Goal: Task Accomplishment & Management: Manage account settings

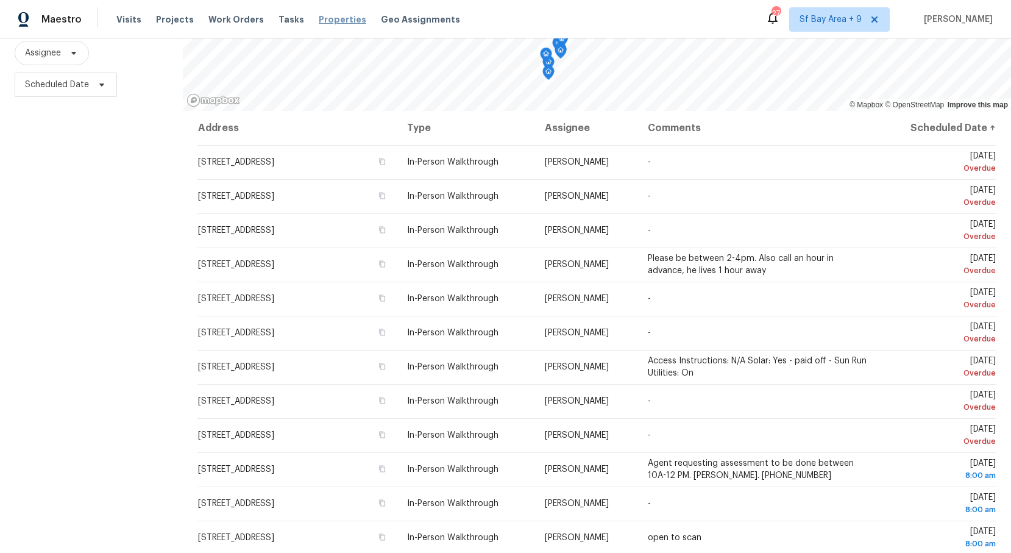
click at [319, 22] on span "Properties" at bounding box center [343, 19] width 48 height 12
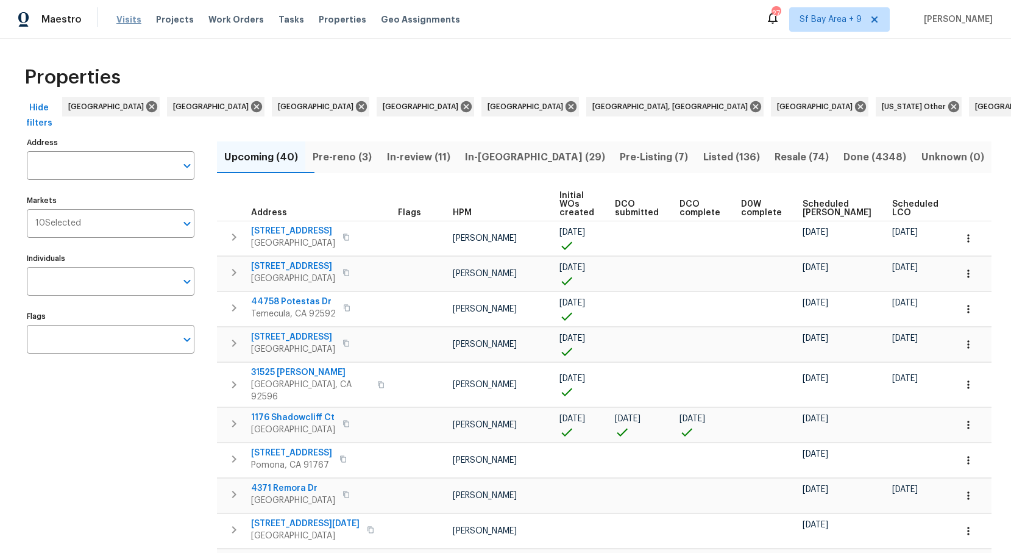
click at [132, 19] on span "Visits" at bounding box center [128, 19] width 25 height 12
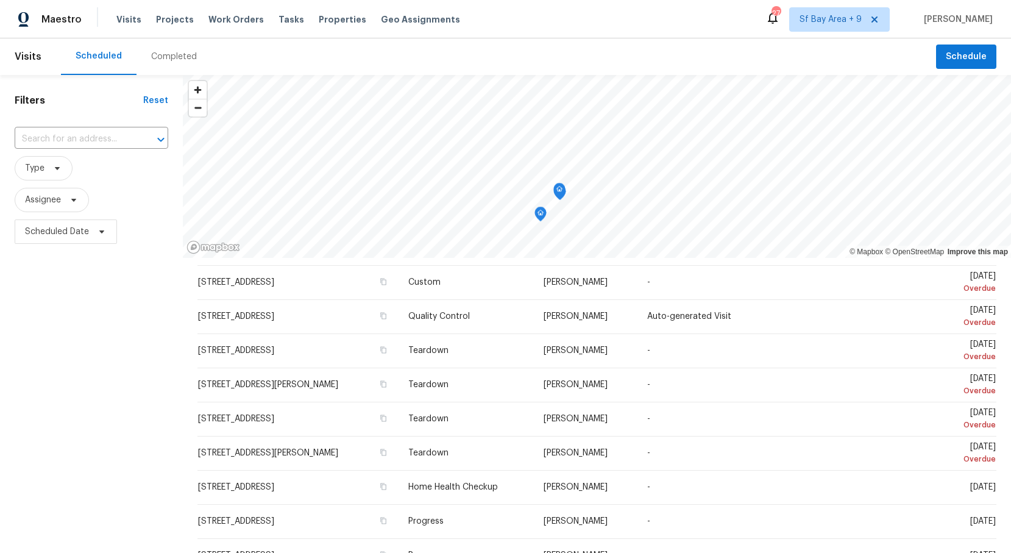
scroll to position [307, 0]
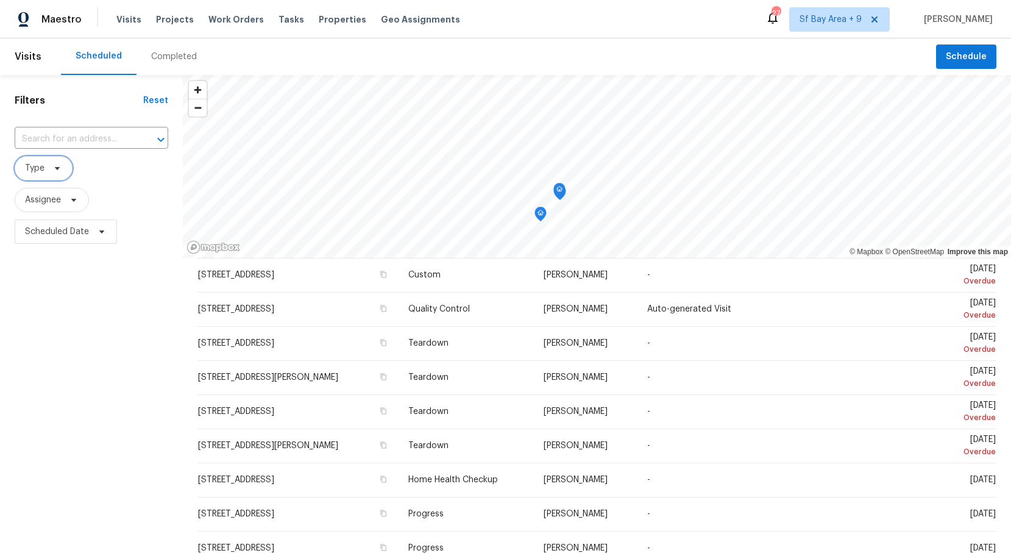
click at [59, 171] on icon at bounding box center [57, 168] width 10 height 10
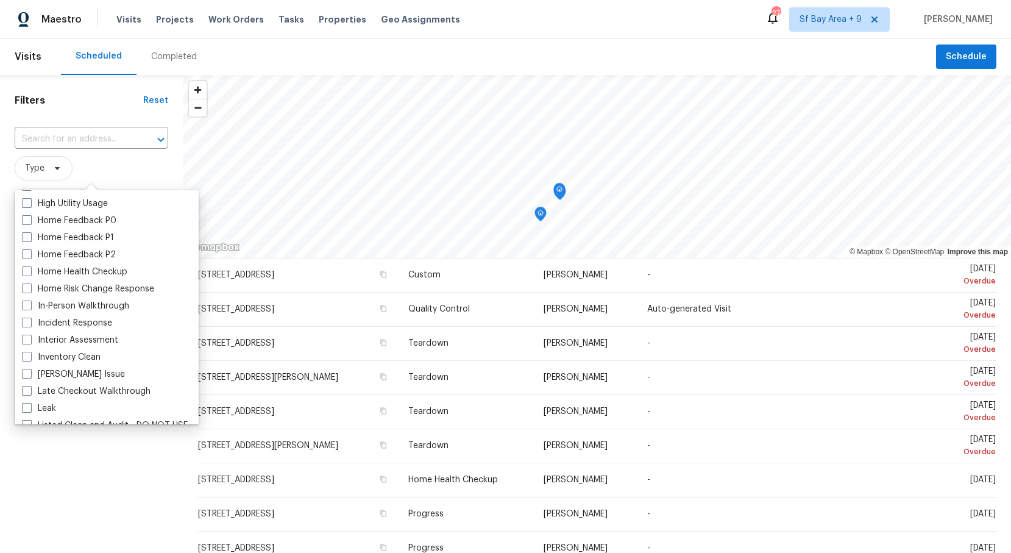
scroll to position [371, 0]
click at [21, 309] on div "In-Person Walkthrough" at bounding box center [106, 308] width 177 height 17
click at [24, 309] on span at bounding box center [27, 308] width 10 height 10
click at [24, 309] on input "In-Person Walkthrough" at bounding box center [26, 306] width 8 height 8
checkbox input "true"
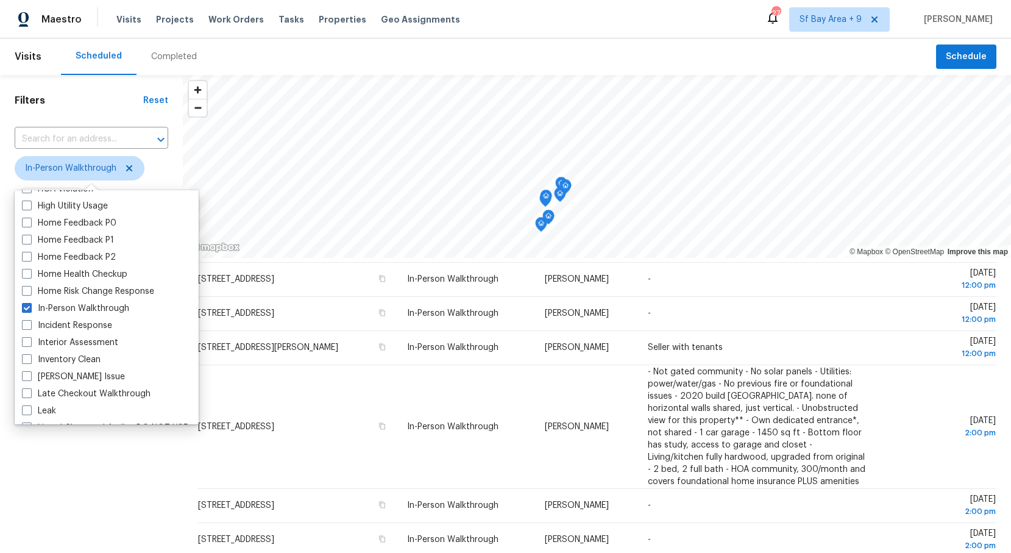
click at [58, 511] on div "Filters Reset ​ In-Person Walkthrough Assignee Scheduled Date" at bounding box center [91, 387] width 183 height 625
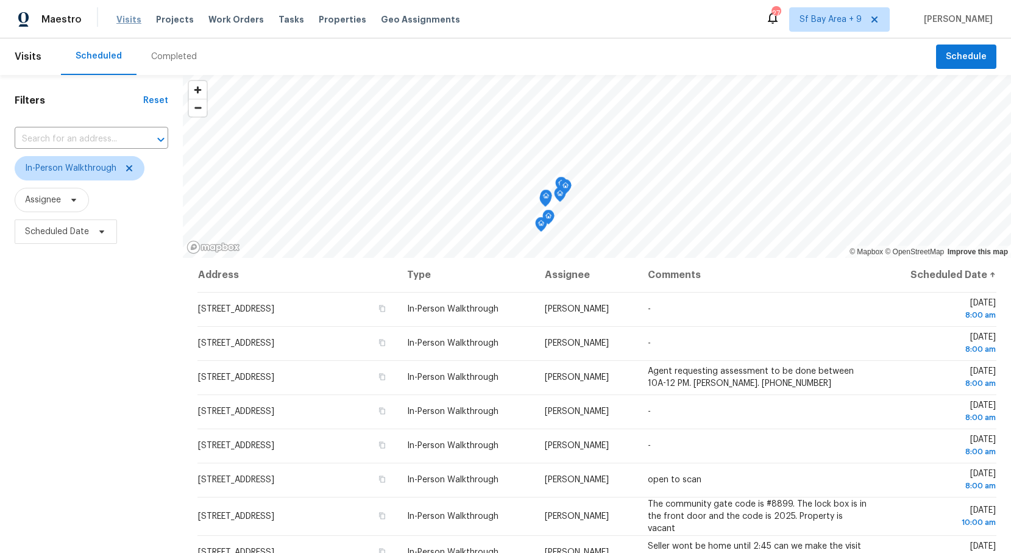
click at [126, 21] on span "Visits" at bounding box center [128, 19] width 25 height 12
click at [973, 62] on span "Schedule" at bounding box center [966, 56] width 41 height 15
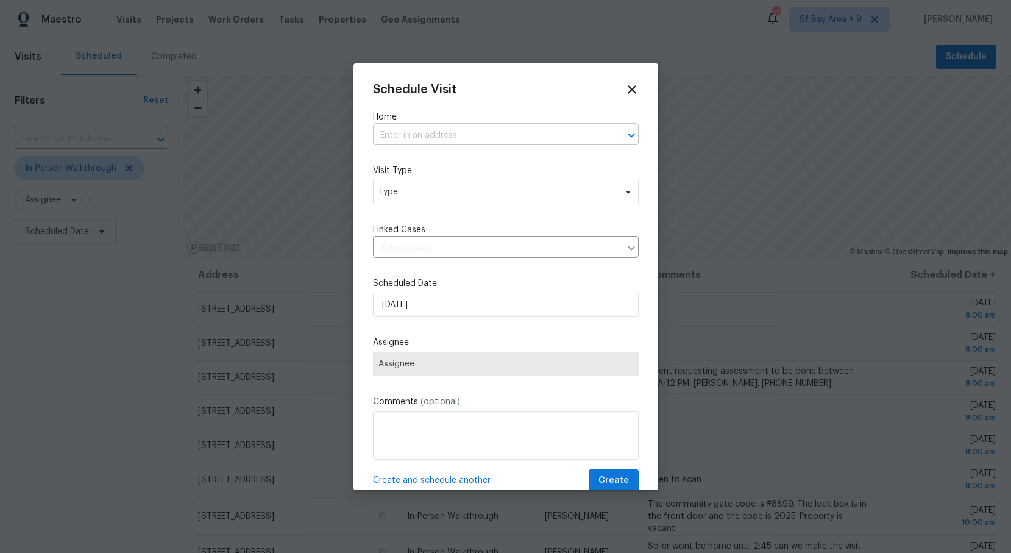
click at [441, 137] on input "text" at bounding box center [489, 135] width 232 height 19
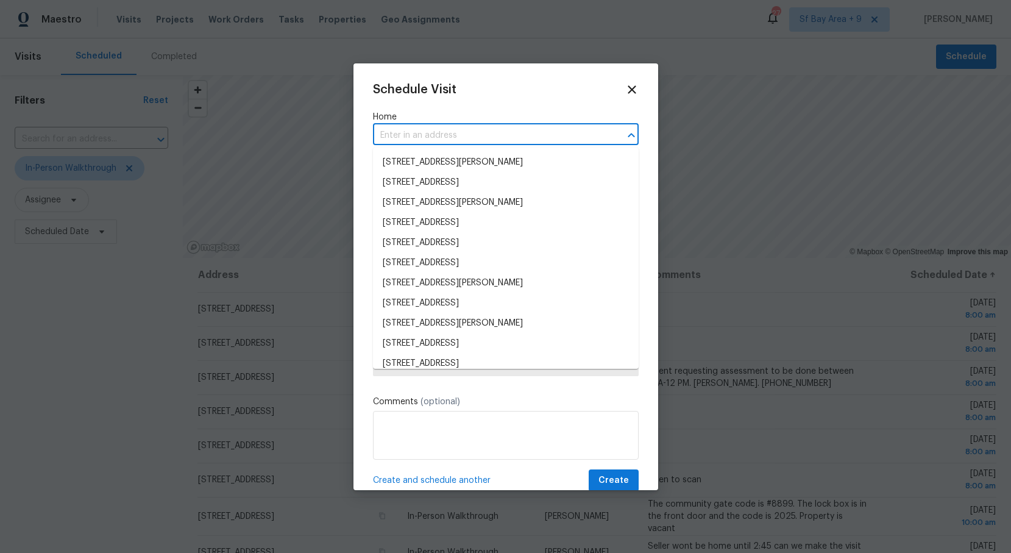
paste input "[STREET_ADDRESS]"
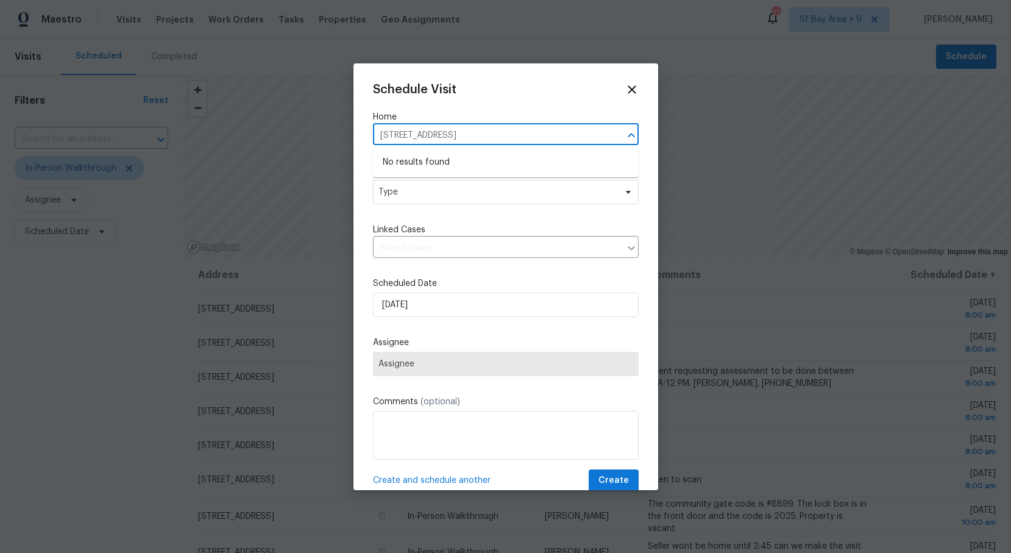
drag, startPoint x: 560, startPoint y: 135, endPoint x: 455, endPoint y: 133, distance: 104.8
click at [455, 133] on input "[STREET_ADDRESS]" at bounding box center [489, 135] width 232 height 19
type input "[STREET_ADDRESS]"
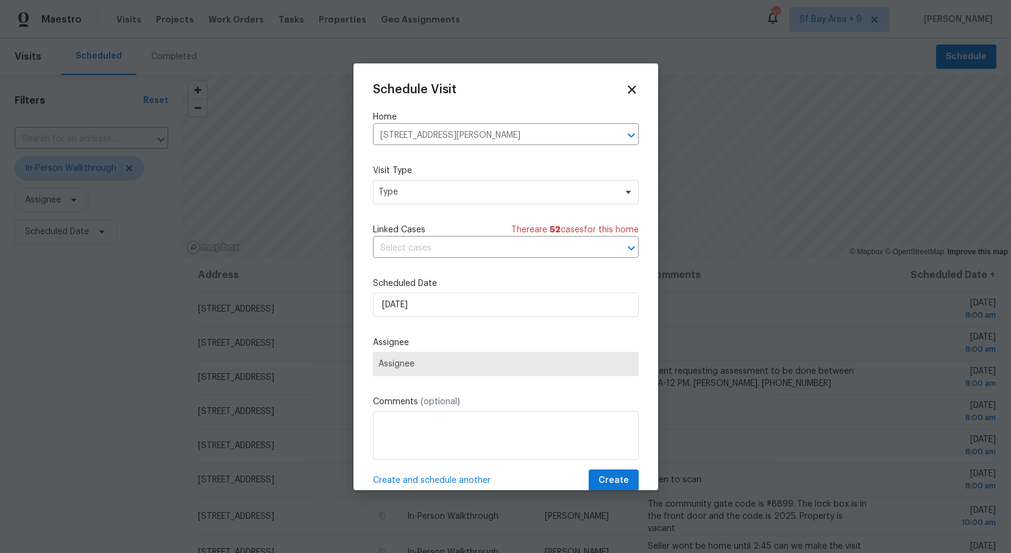
click at [495, 160] on div "Schedule Visit Home [STREET_ADDRESS] ​ Visit Type Type Linked Cases There are 5…" at bounding box center [506, 287] width 266 height 409
click at [436, 305] on input "[DATE]" at bounding box center [506, 305] width 266 height 24
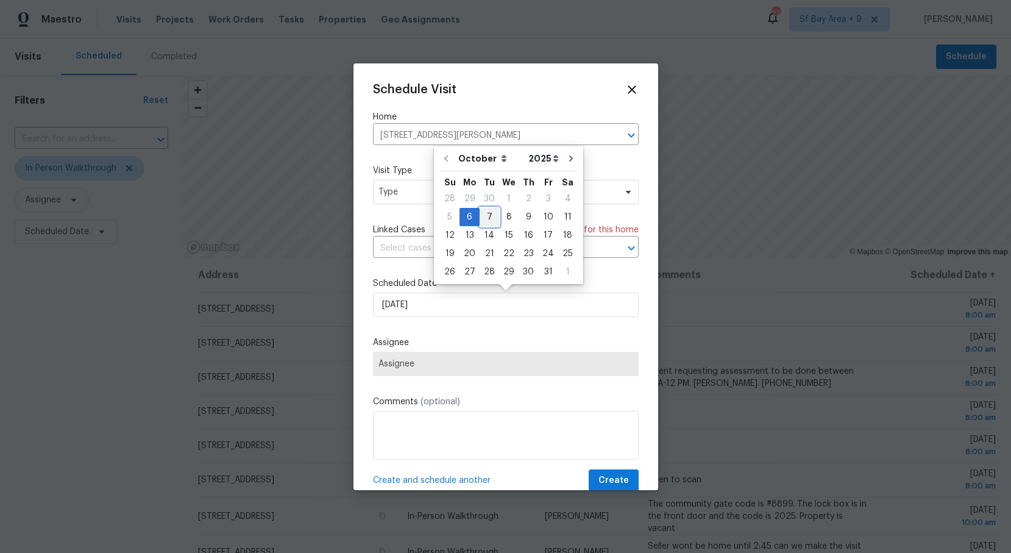
click at [488, 218] on div "7" at bounding box center [490, 216] width 20 height 17
type input "[DATE]"
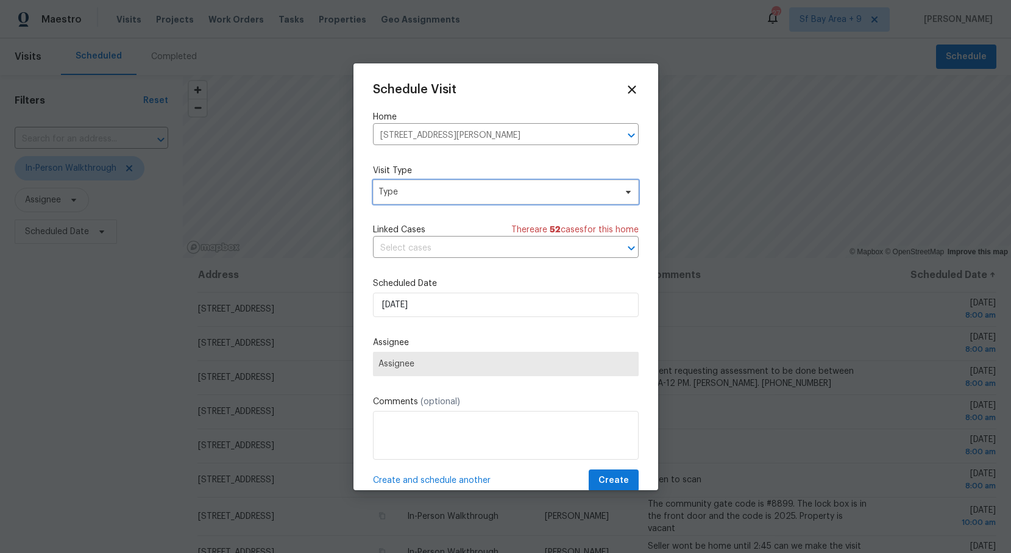
click at [606, 196] on span "Type" at bounding box center [496, 192] width 237 height 12
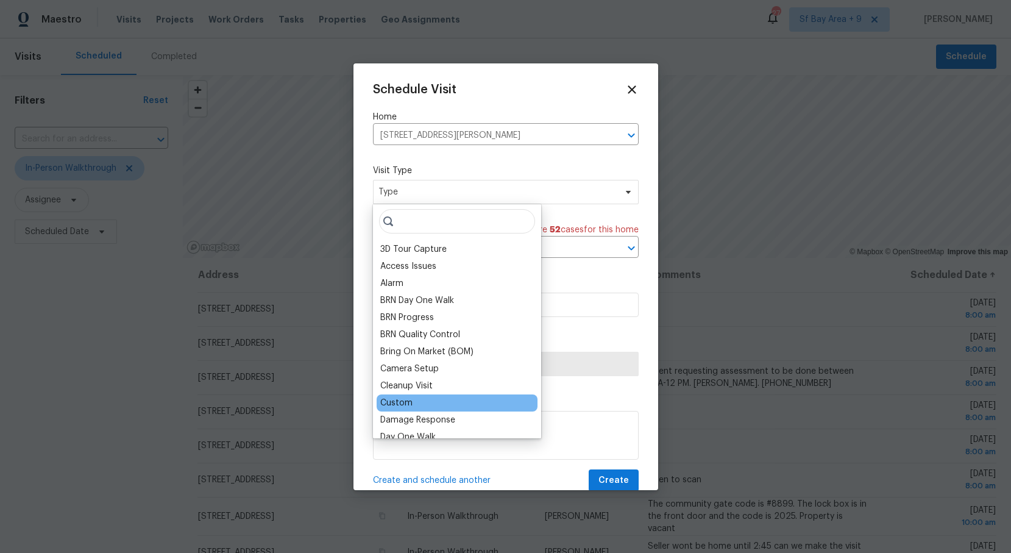
click at [400, 402] on div "Custom" at bounding box center [396, 403] width 32 height 12
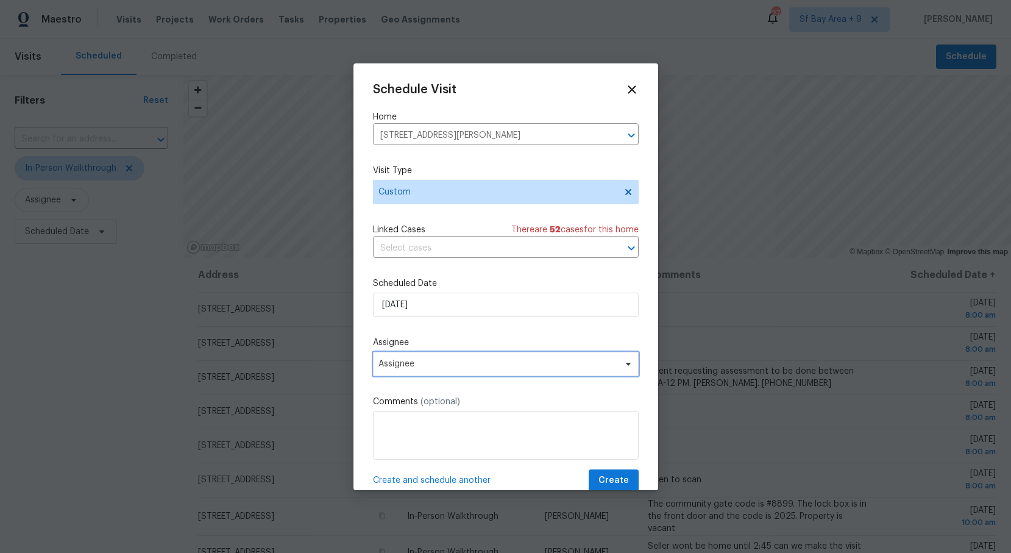
click at [453, 366] on span "Assignee" at bounding box center [497, 364] width 239 height 10
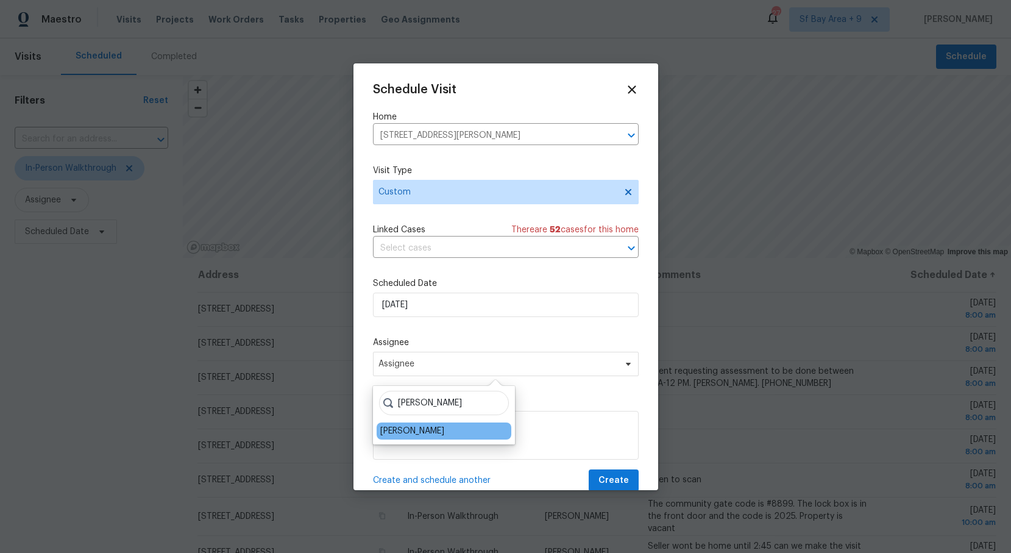
type input "[PERSON_NAME]"
click at [424, 435] on div "[PERSON_NAME]" at bounding box center [412, 431] width 64 height 12
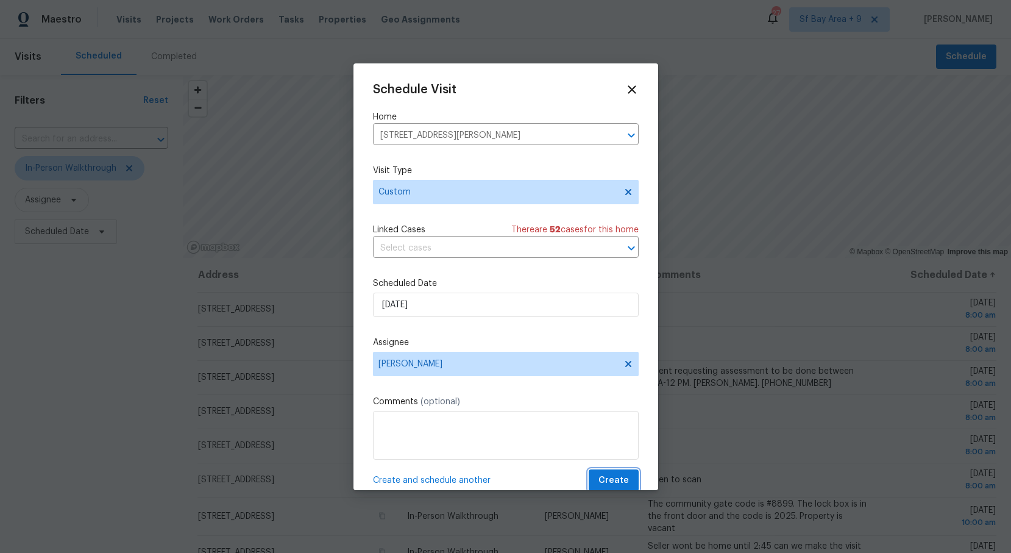
click at [605, 480] on span "Create" at bounding box center [613, 480] width 30 height 15
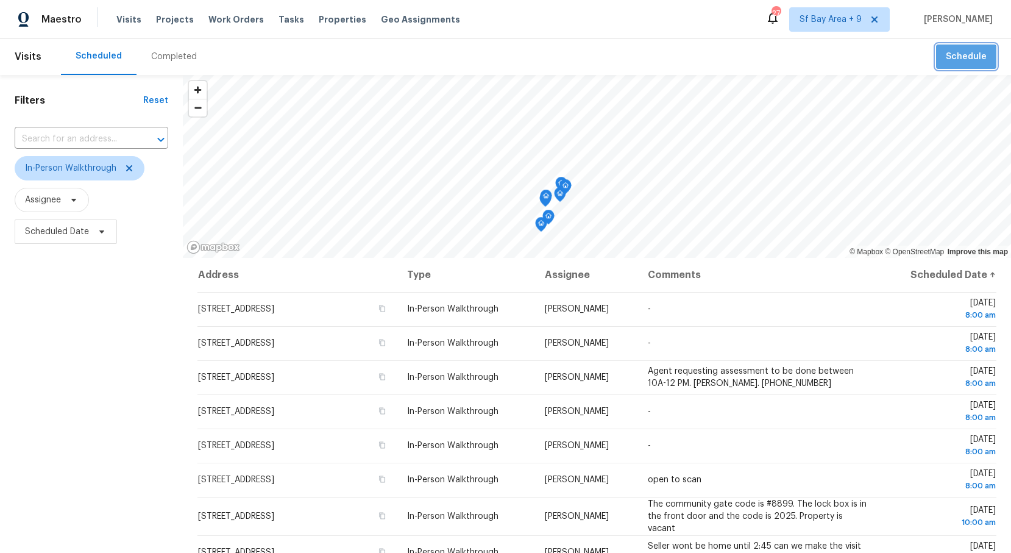
click at [962, 68] on button "Schedule" at bounding box center [966, 56] width 60 height 25
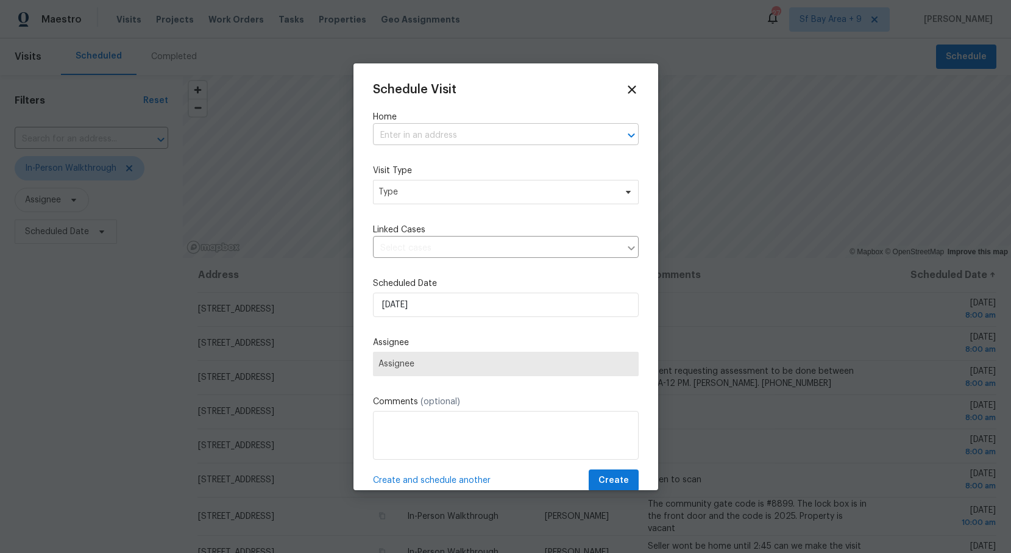
click at [474, 134] on input "text" at bounding box center [489, 135] width 232 height 19
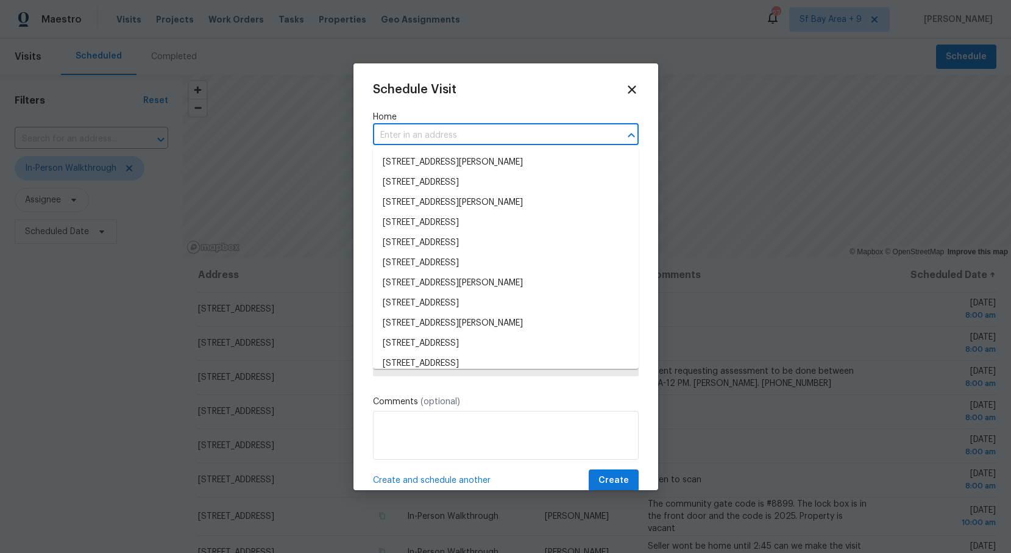
paste input "[STREET_ADDRESS][PERSON_NAME][PERSON_NAME]"
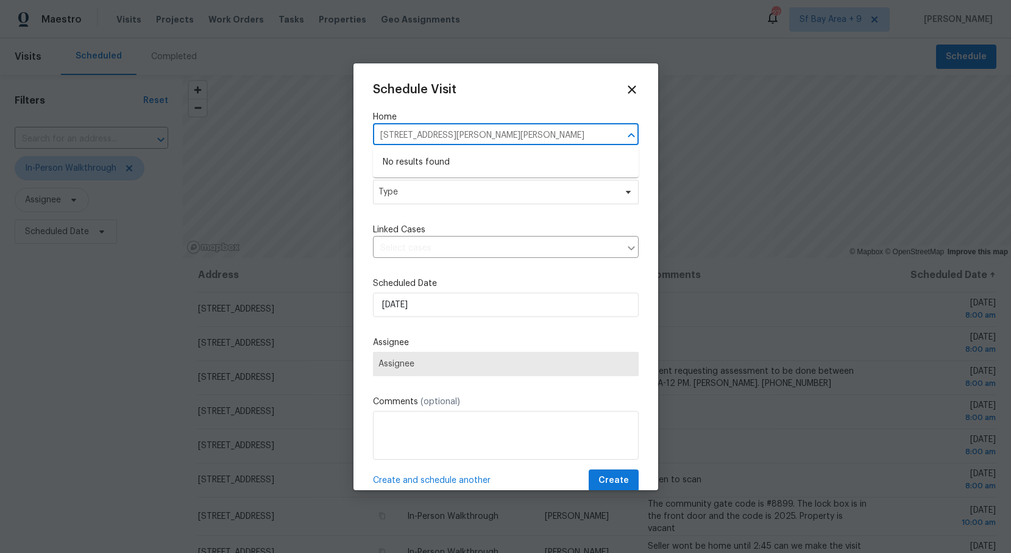
drag, startPoint x: 586, startPoint y: 138, endPoint x: 477, endPoint y: 136, distance: 109.1
click at [477, 136] on input "[STREET_ADDRESS][PERSON_NAME][PERSON_NAME]" at bounding box center [489, 135] width 232 height 19
type input "[STREET_ADDRESS][PERSON_NAME]"
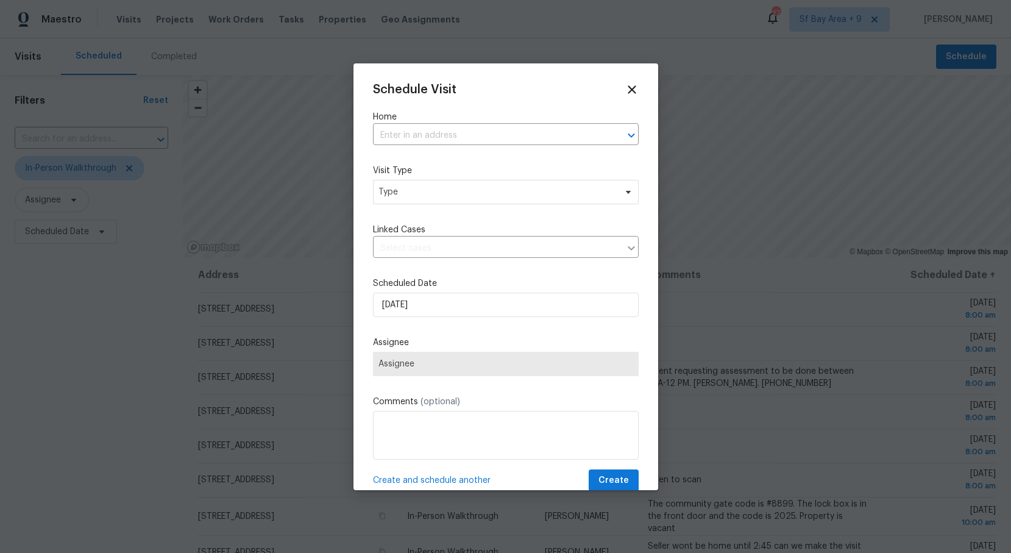
click at [503, 104] on div "Schedule Visit Home ​ Visit Type Type Linked Cases ​ Scheduled Date [DATE] Assi…" at bounding box center [506, 287] width 266 height 409
click at [472, 130] on input "text" at bounding box center [489, 135] width 232 height 19
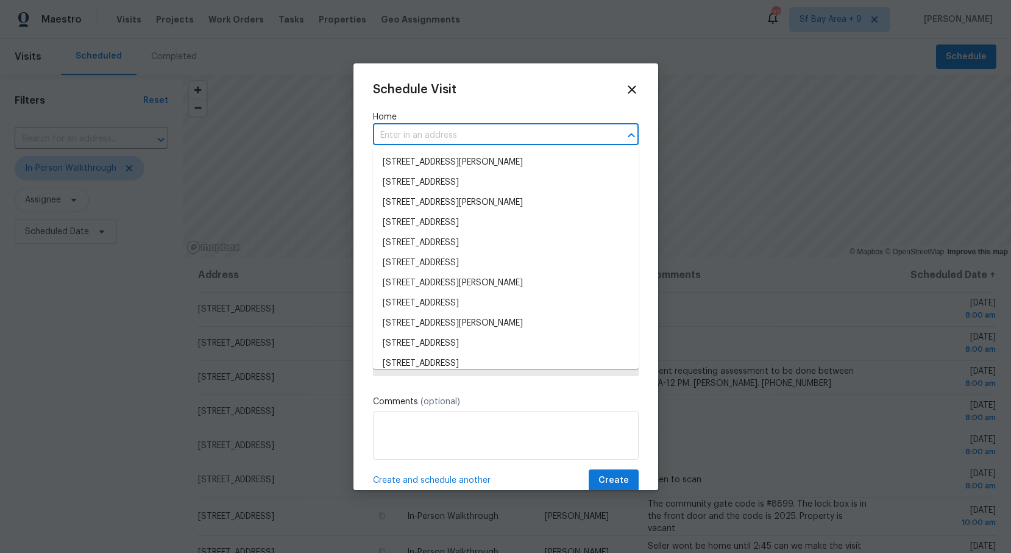
paste input "[STREET_ADDRESS][PERSON_NAME][PERSON_NAME]"
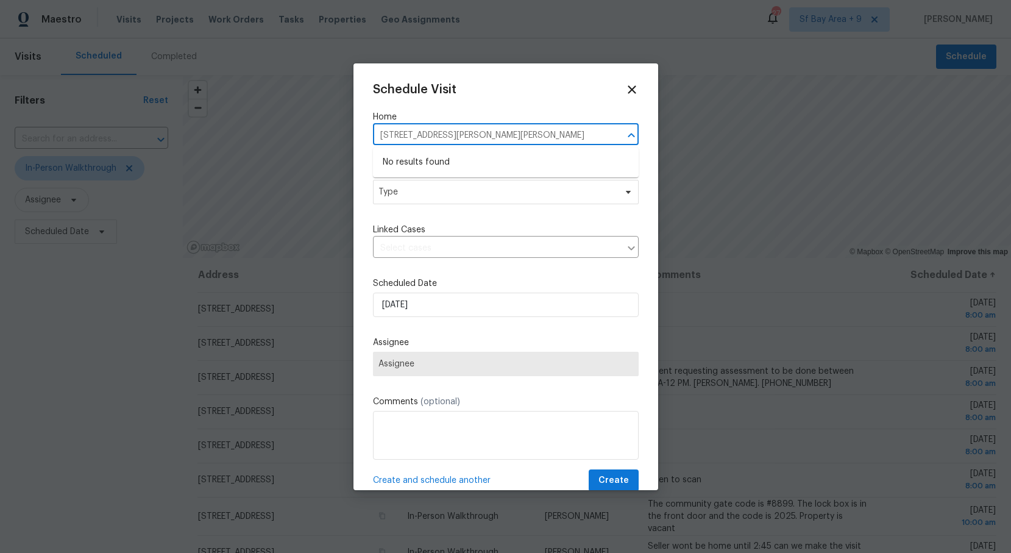
drag, startPoint x: 580, startPoint y: 134, endPoint x: 440, endPoint y: 138, distance: 139.6
click at [440, 138] on input "[STREET_ADDRESS][PERSON_NAME][PERSON_NAME]" at bounding box center [489, 135] width 232 height 19
type input "[STREET_ADDRESS][PERSON_NAME]"
click at [464, 155] on li "[STREET_ADDRESS][PERSON_NAME][PERSON_NAME]" at bounding box center [506, 162] width 266 height 20
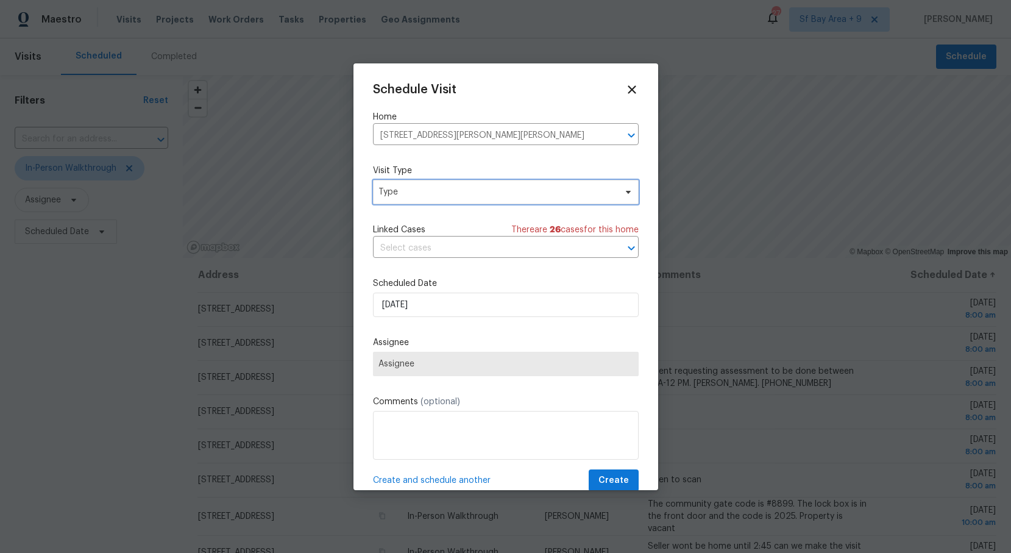
click at [588, 191] on span "Type" at bounding box center [496, 192] width 237 height 12
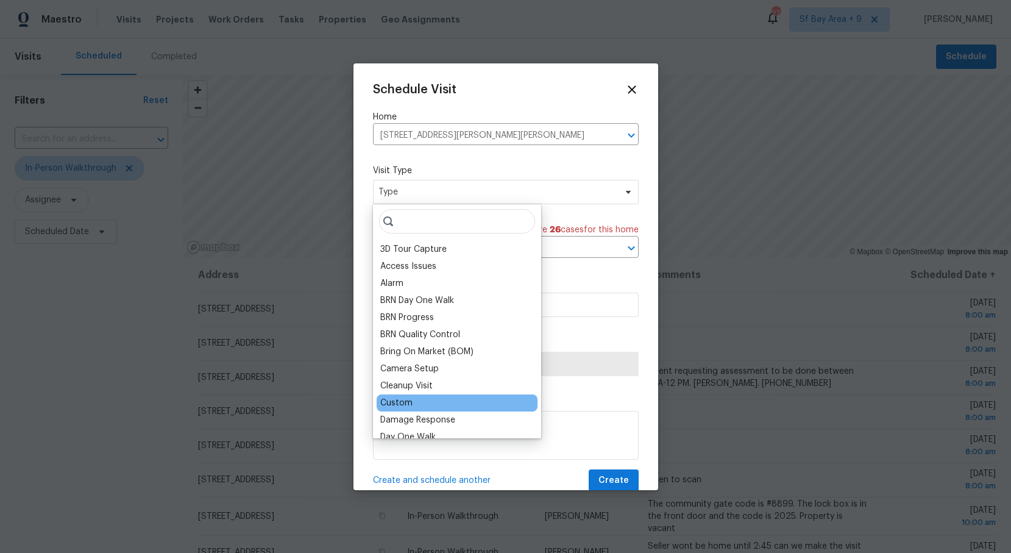
click at [414, 400] on div "Custom" at bounding box center [457, 402] width 161 height 17
click at [408, 398] on div "Custom" at bounding box center [396, 403] width 32 height 12
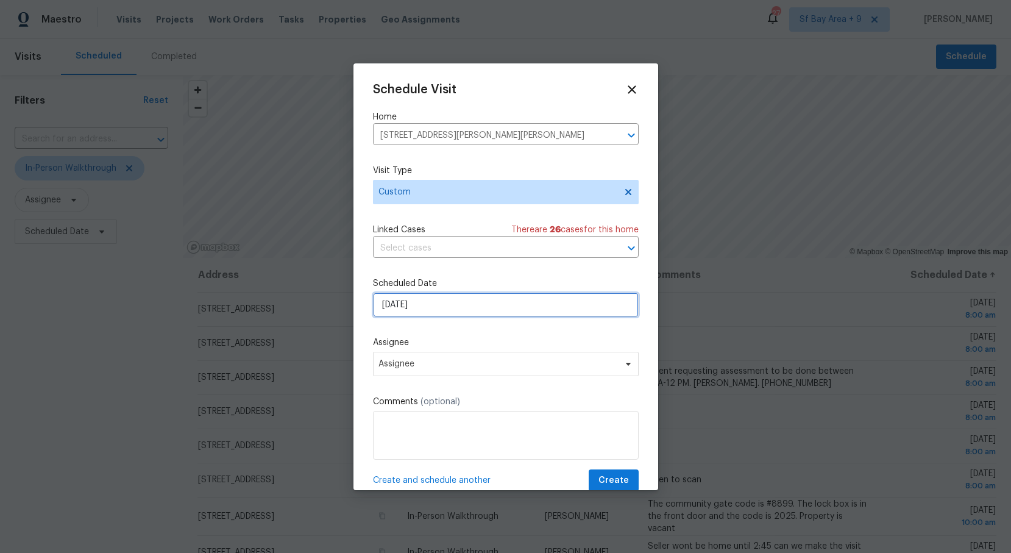
click at [442, 308] on input "[DATE]" at bounding box center [506, 305] width 266 height 24
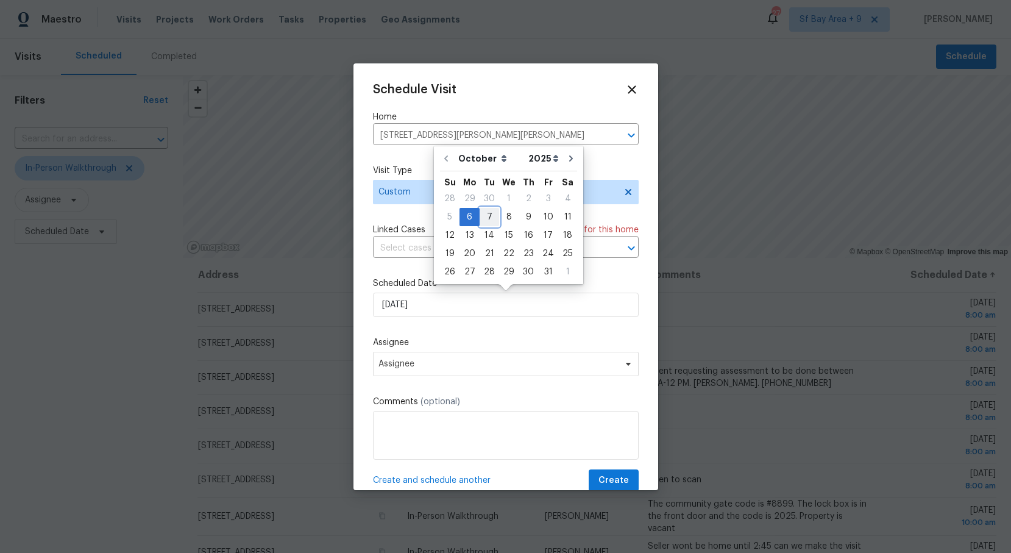
click at [486, 218] on div "7" at bounding box center [490, 216] width 20 height 17
type input "[DATE]"
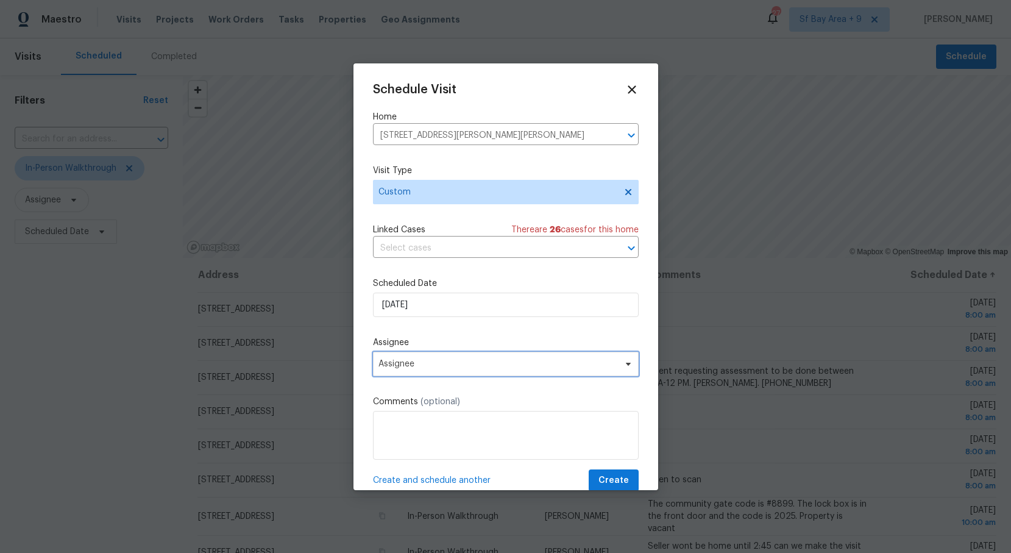
click at [458, 361] on span "Assignee" at bounding box center [497, 364] width 239 height 10
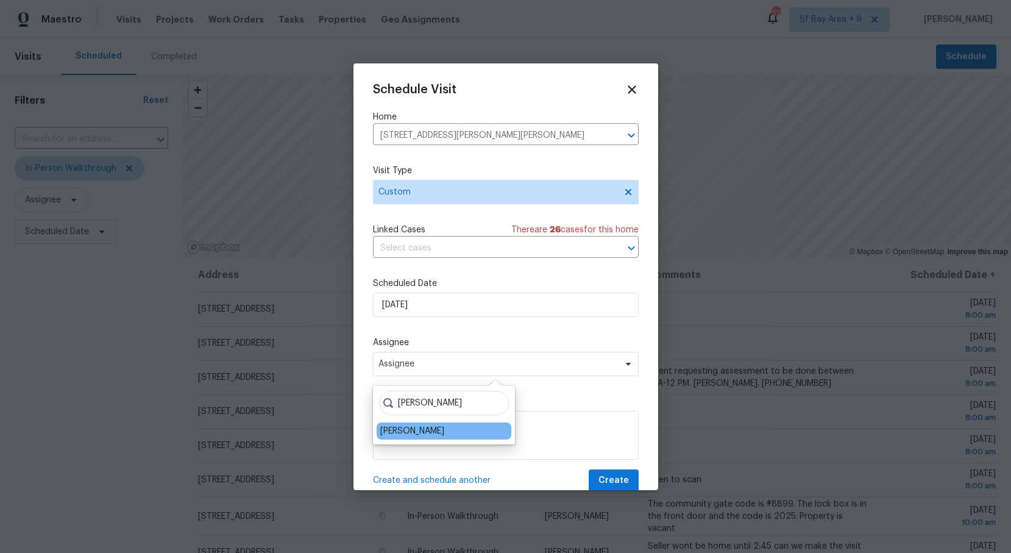
type input "[PERSON_NAME]"
click at [398, 433] on div "[PERSON_NAME]" at bounding box center [412, 431] width 64 height 12
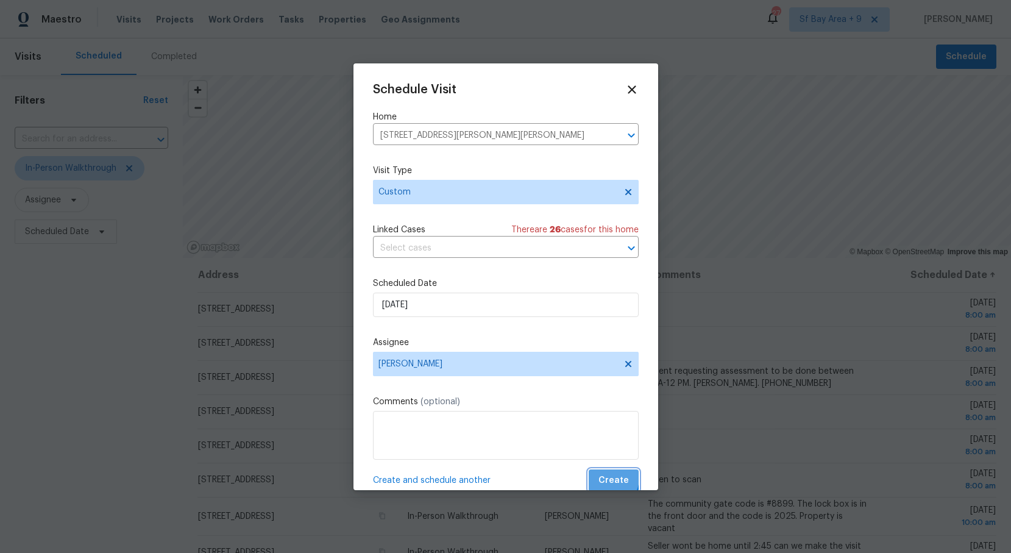
click at [598, 475] on button "Create" at bounding box center [614, 480] width 50 height 23
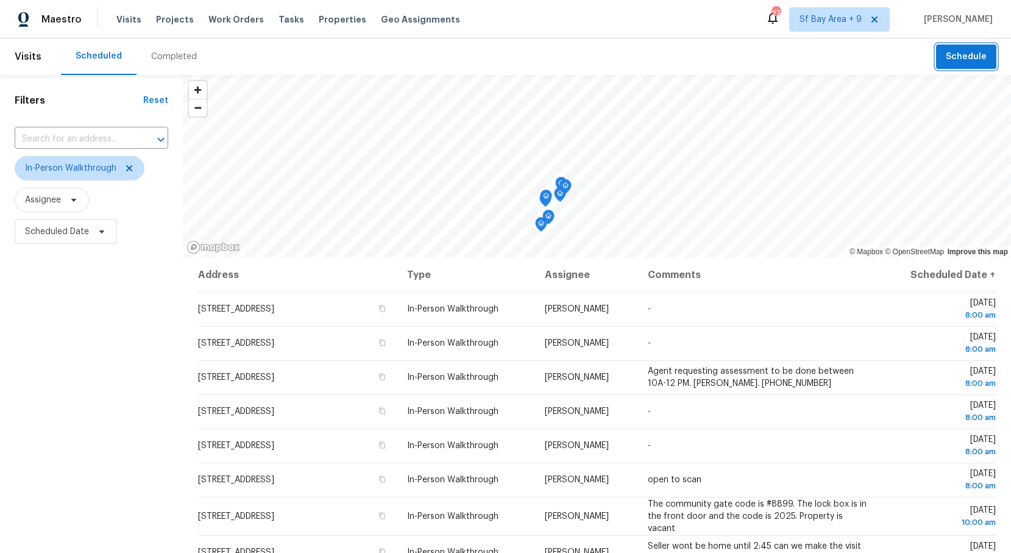
click at [968, 57] on span "Schedule" at bounding box center [966, 56] width 41 height 15
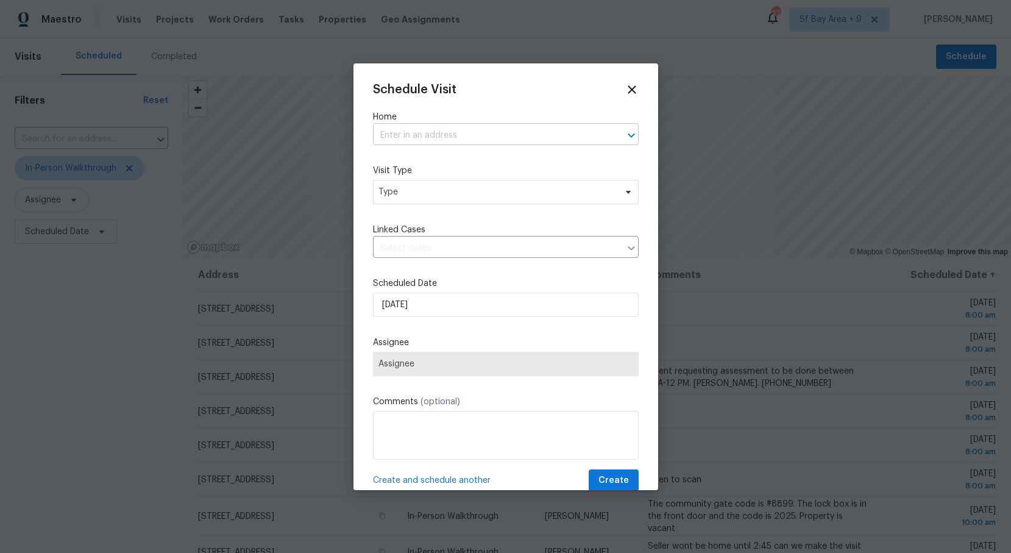
click at [443, 137] on input "text" at bounding box center [489, 135] width 232 height 19
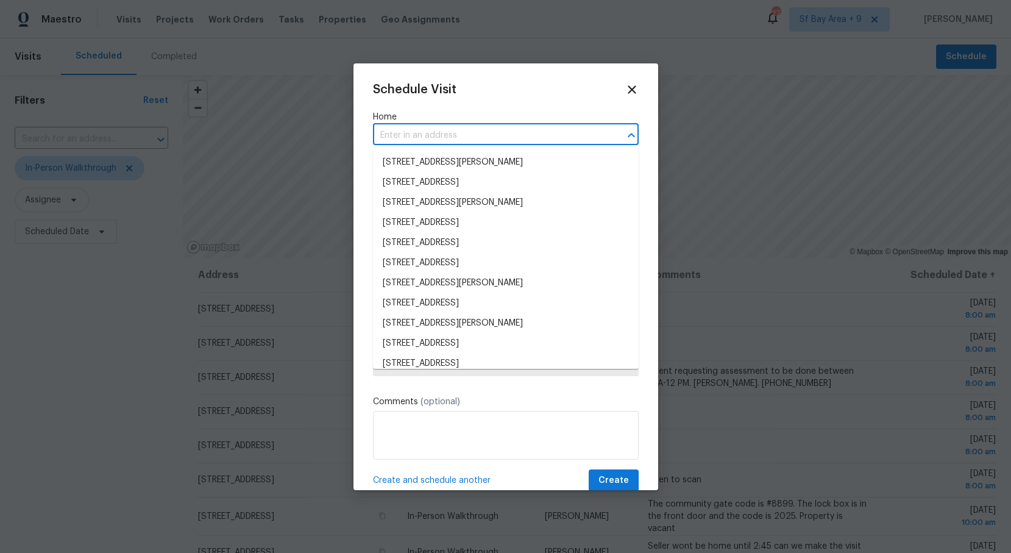
paste input "[STREET_ADDRESS][PERSON_NAME]"
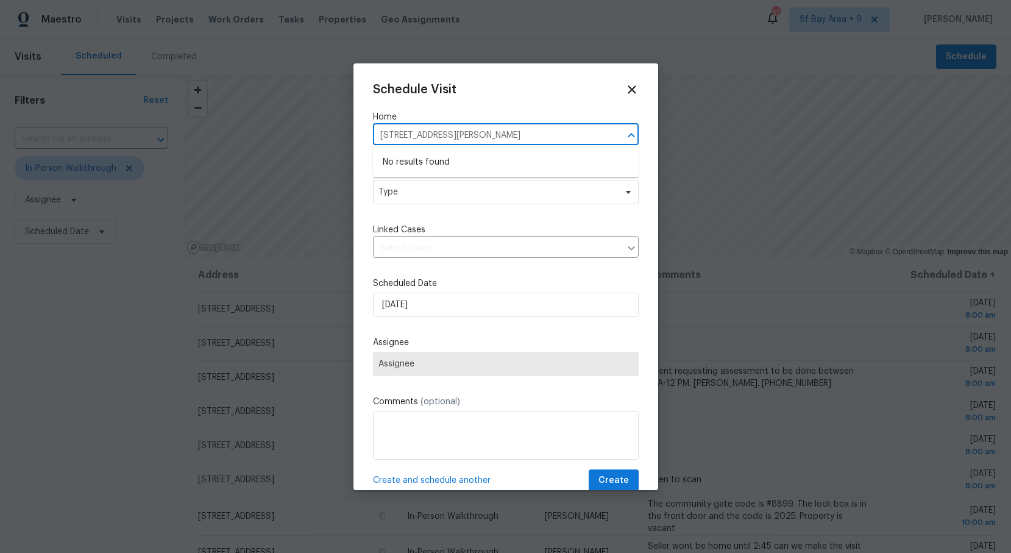
drag, startPoint x: 585, startPoint y: 133, endPoint x: 450, endPoint y: 137, distance: 135.4
click at [449, 137] on input "[STREET_ADDRESS][PERSON_NAME]" at bounding box center [489, 135] width 232 height 19
type input "[STREET_ADDRESS]"
click at [471, 158] on li "[STREET_ADDRESS][PERSON_NAME]" at bounding box center [506, 162] width 266 height 20
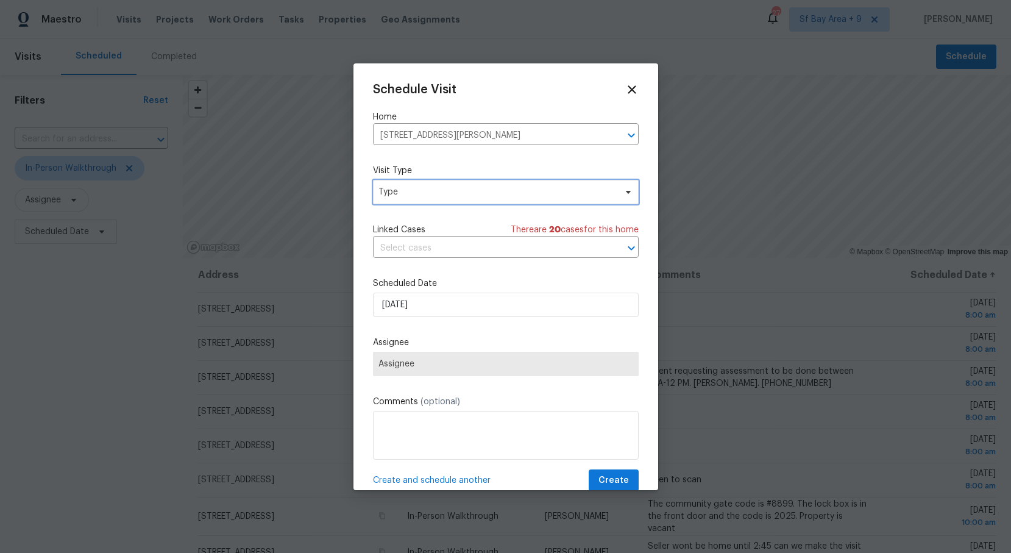
click at [625, 191] on icon at bounding box center [628, 192] width 10 height 10
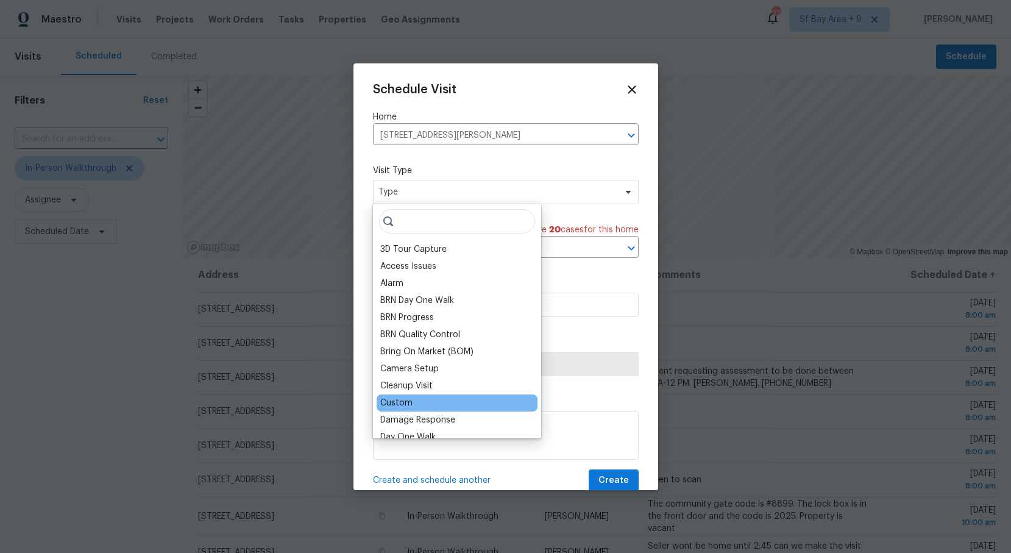
click at [410, 397] on div "Custom" at bounding box center [396, 403] width 32 height 12
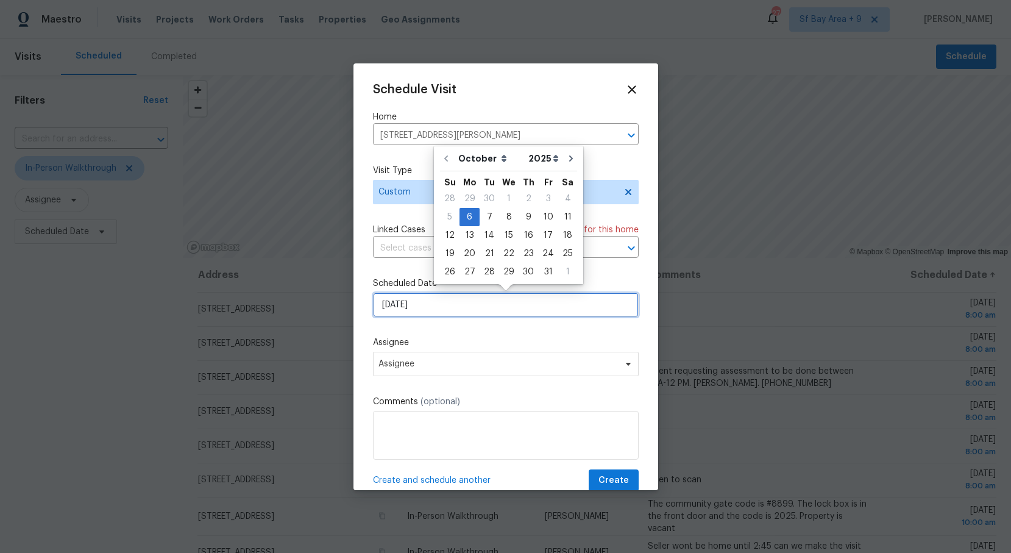
click at [520, 305] on input "[DATE]" at bounding box center [506, 305] width 266 height 24
click at [489, 219] on div "7" at bounding box center [490, 216] width 20 height 17
type input "[DATE]"
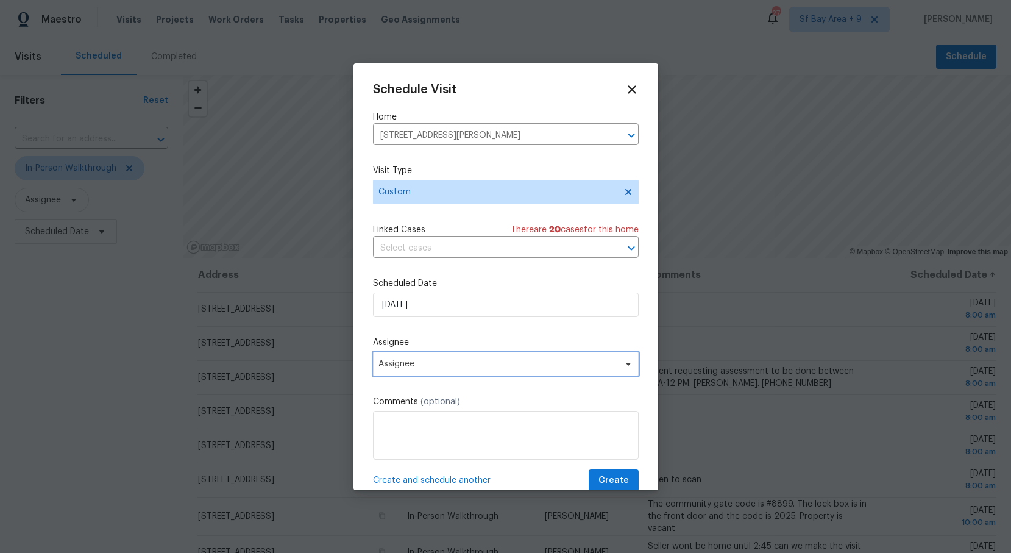
click at [456, 362] on span "Assignee" at bounding box center [497, 364] width 239 height 10
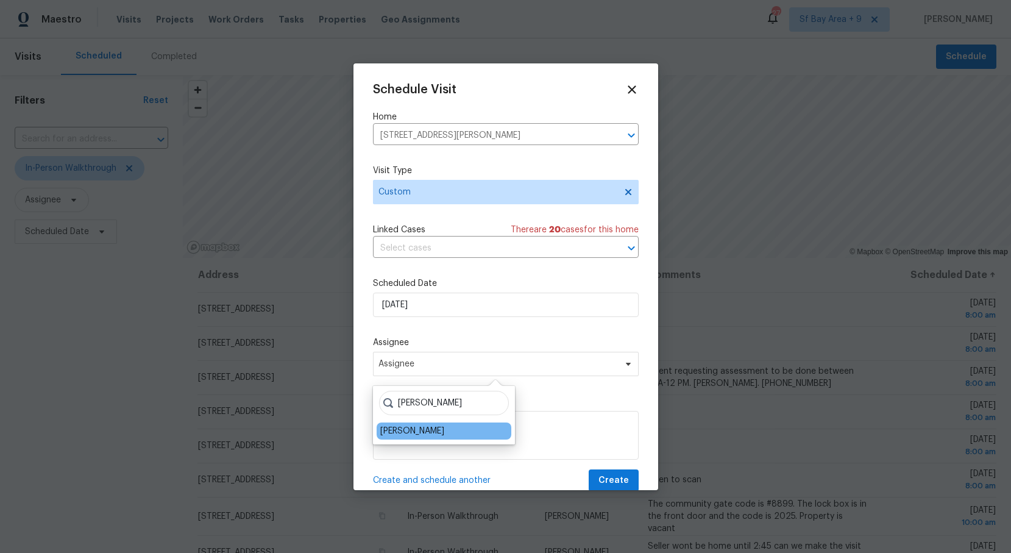
type input "[PERSON_NAME]"
click at [399, 422] on div "[PERSON_NAME]" at bounding box center [444, 430] width 135 height 17
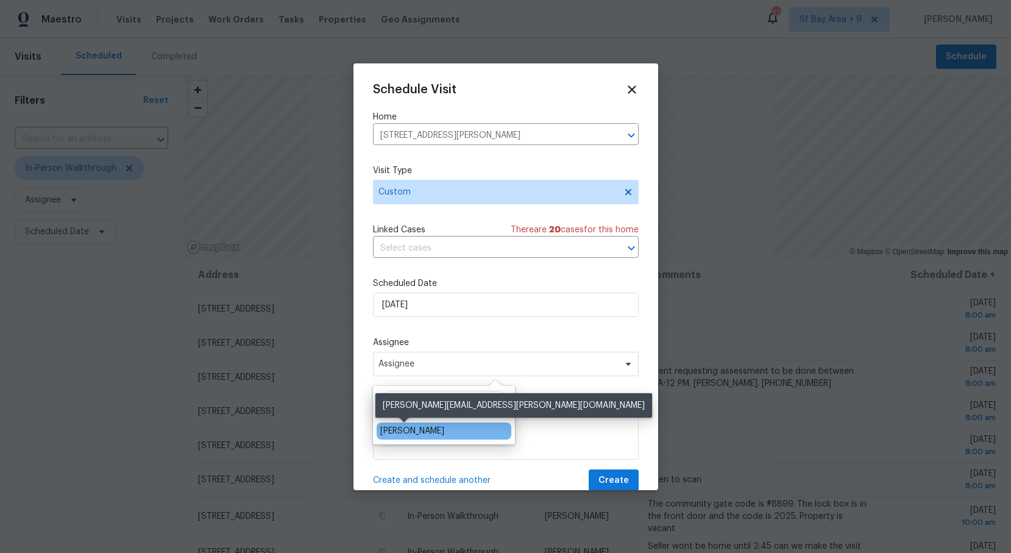
click at [397, 429] on div "[PERSON_NAME]" at bounding box center [412, 431] width 64 height 12
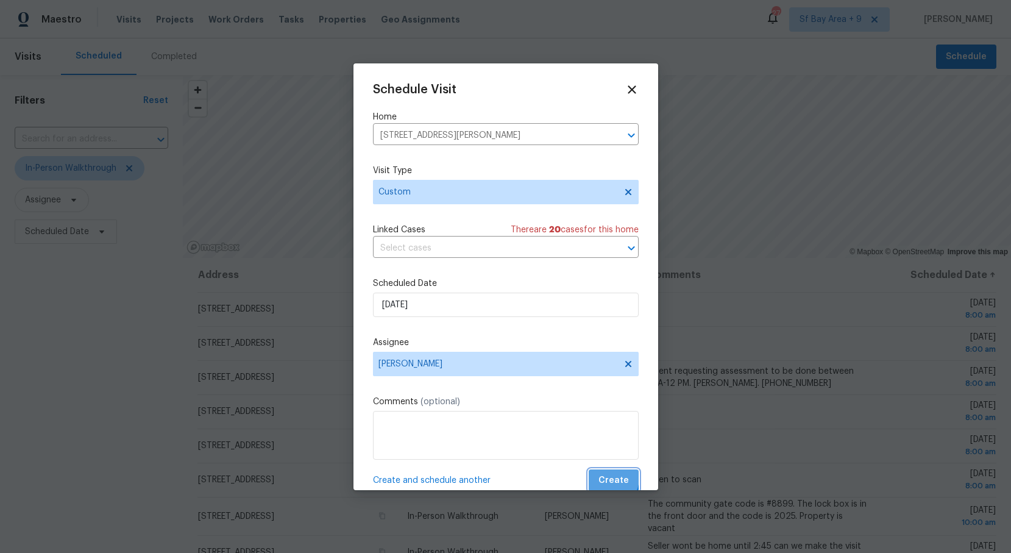
click at [608, 478] on span "Create" at bounding box center [613, 480] width 30 height 15
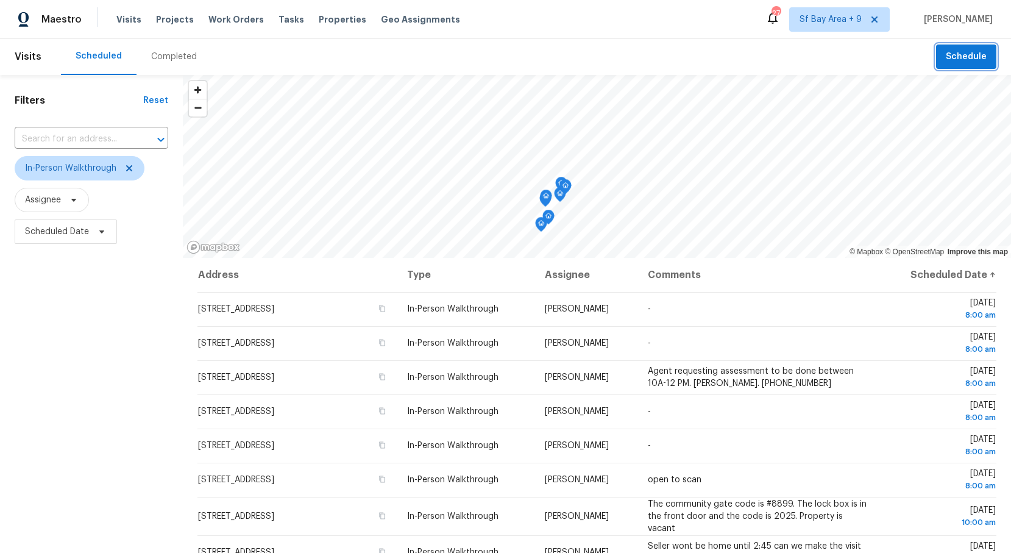
click at [949, 49] on span "Schedule" at bounding box center [966, 56] width 41 height 15
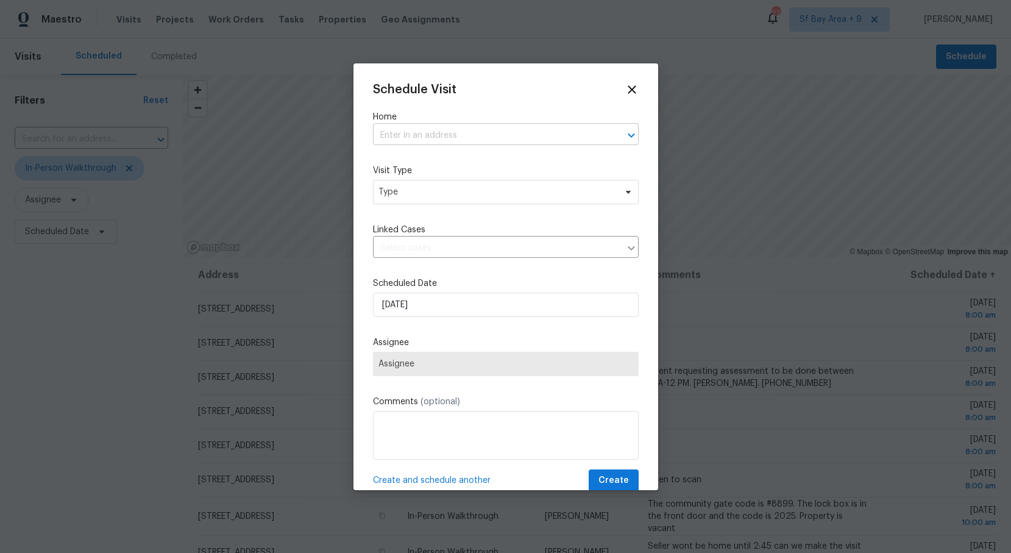
click at [484, 130] on input "text" at bounding box center [489, 135] width 232 height 19
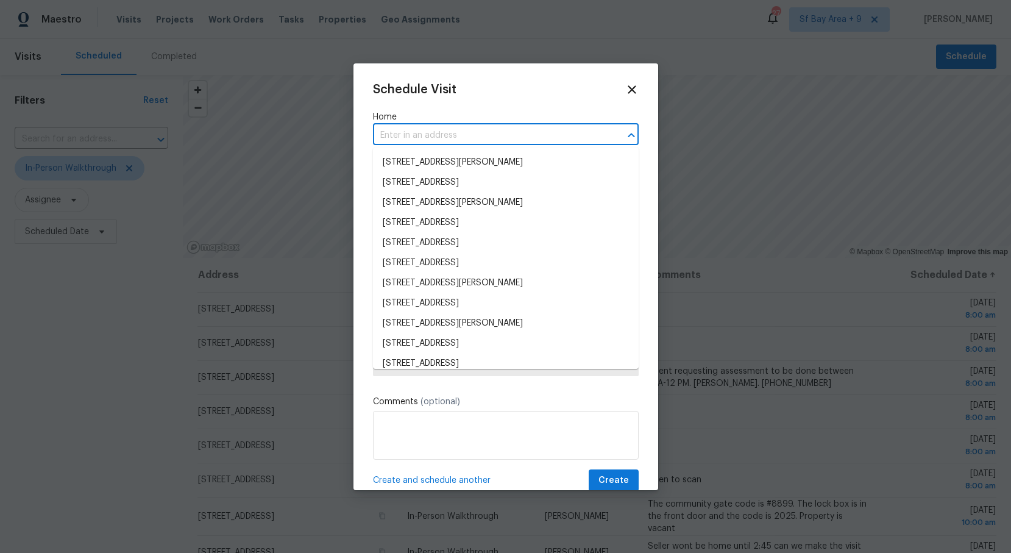
paste input "[STREET_ADDRESS][PERSON_NAME]"
type input "[STREET_ADDRESS][PERSON_NAME]"
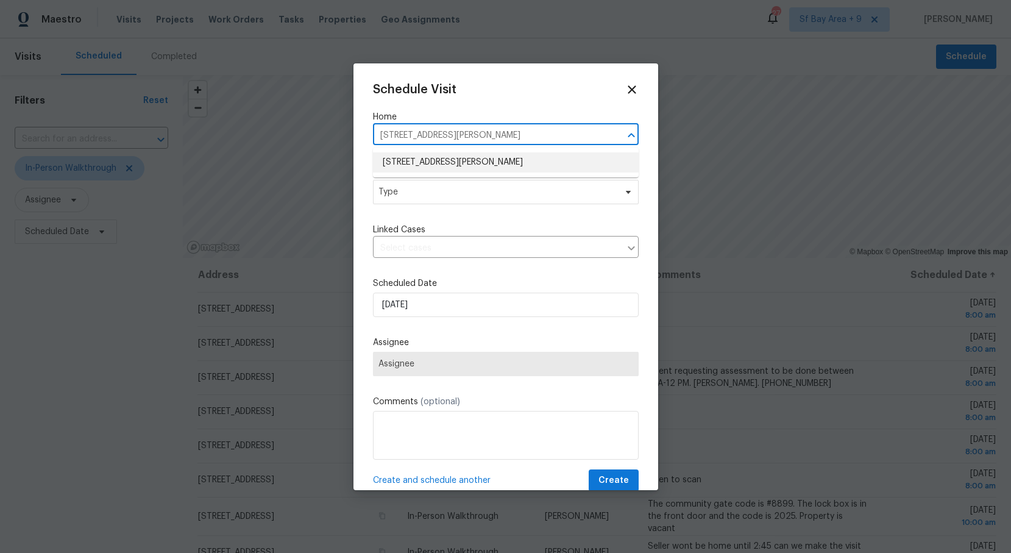
click at [492, 160] on li "[STREET_ADDRESS][PERSON_NAME]" at bounding box center [506, 162] width 266 height 20
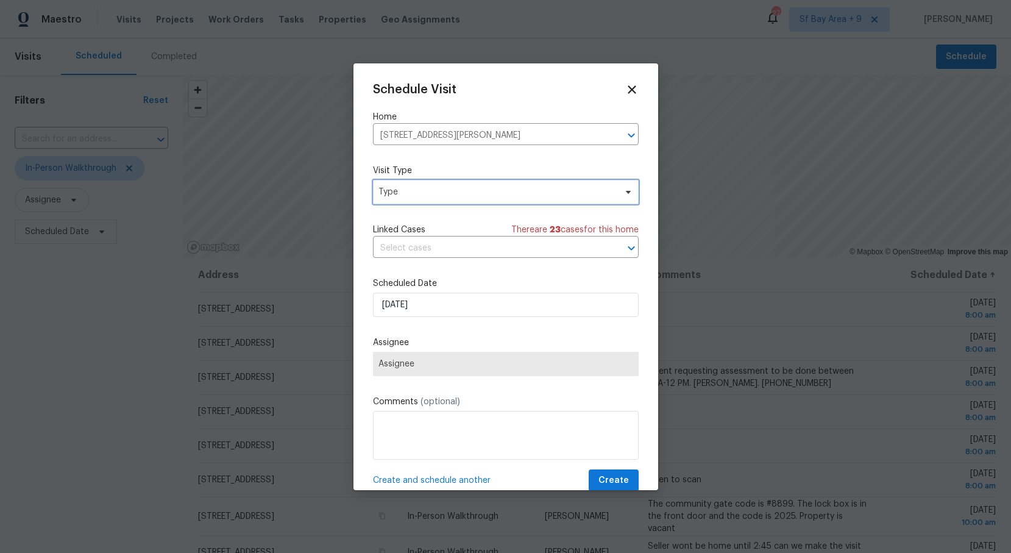
click at [517, 193] on span "Type" at bounding box center [496, 192] width 237 height 12
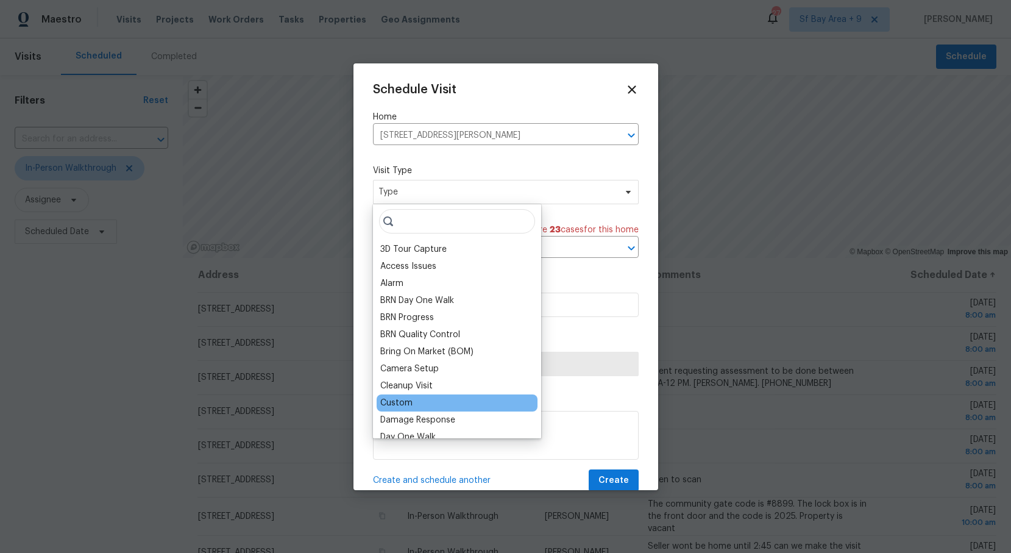
click at [408, 398] on div "Custom" at bounding box center [396, 403] width 32 height 12
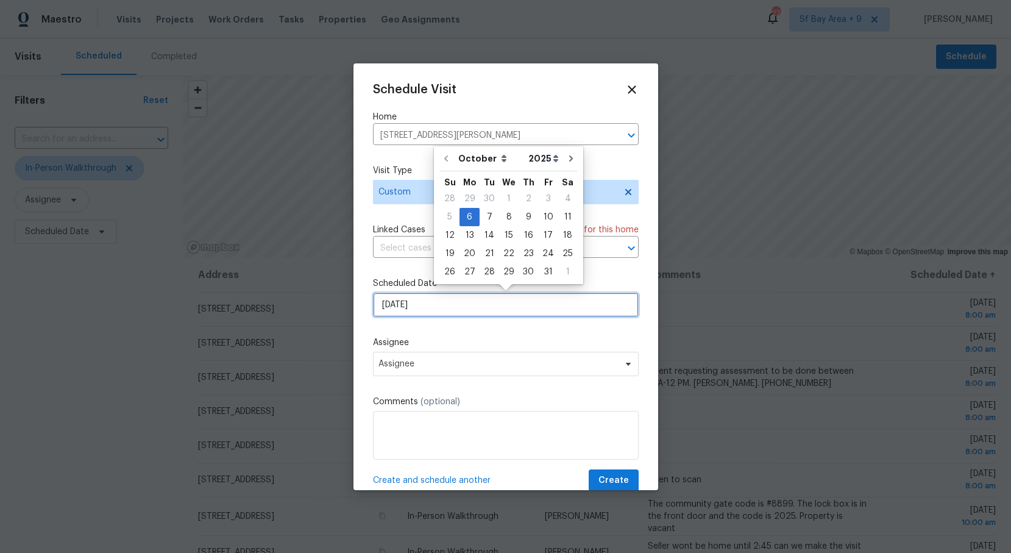
click at [445, 316] on input "[DATE]" at bounding box center [506, 305] width 266 height 24
click at [487, 216] on div "7" at bounding box center [490, 216] width 20 height 17
type input "[DATE]"
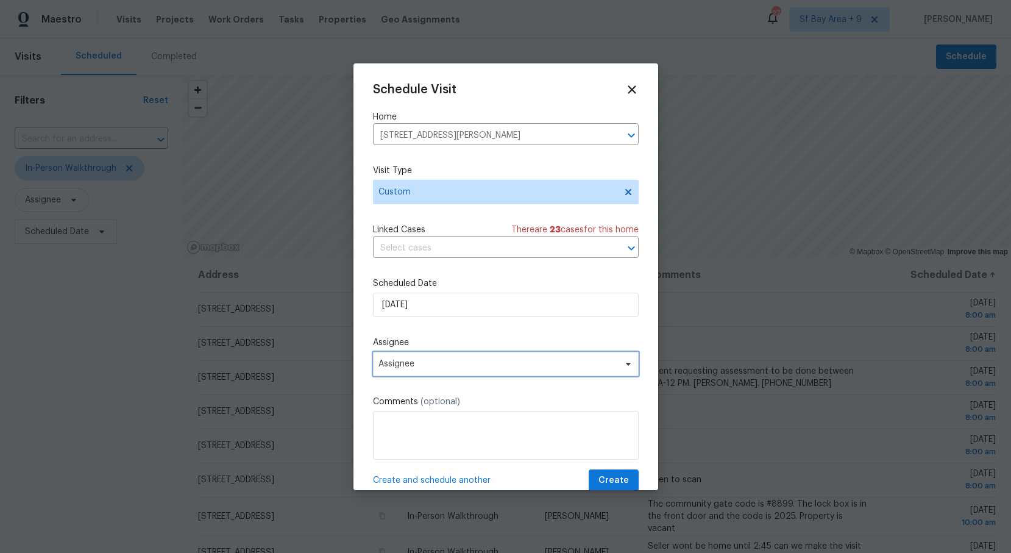
click at [424, 360] on span "Assignee" at bounding box center [497, 364] width 239 height 10
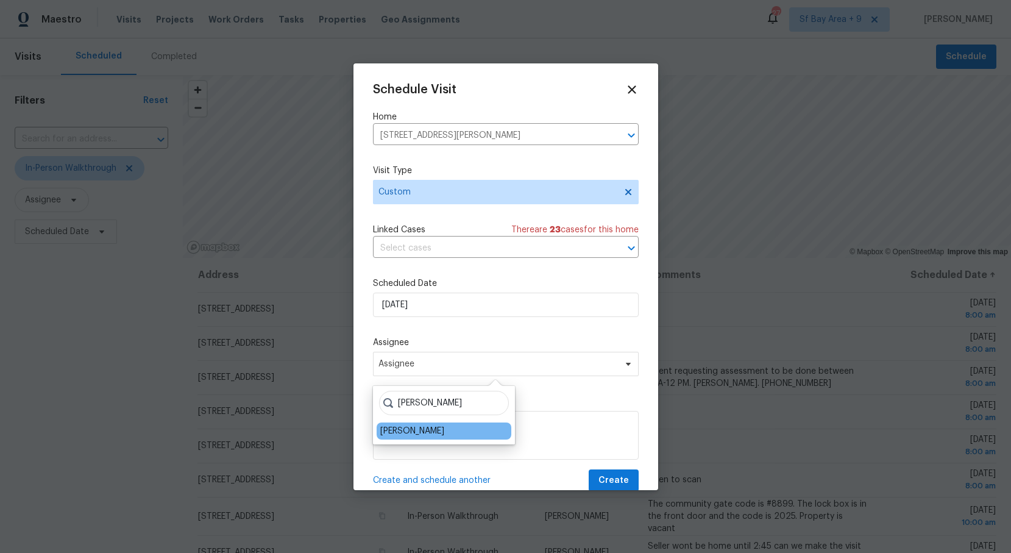
type input "[PERSON_NAME]"
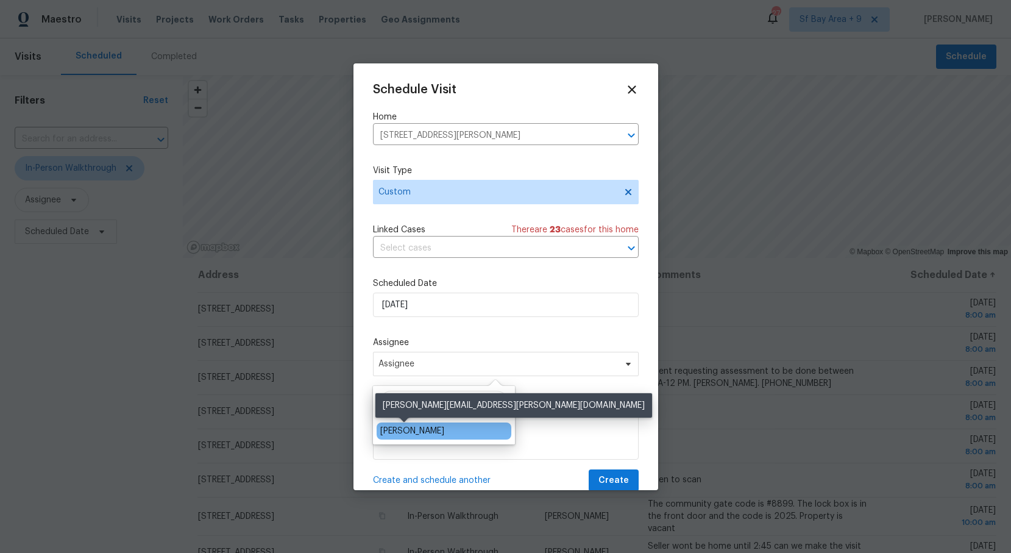
click at [400, 427] on div "[PERSON_NAME]" at bounding box center [412, 431] width 64 height 12
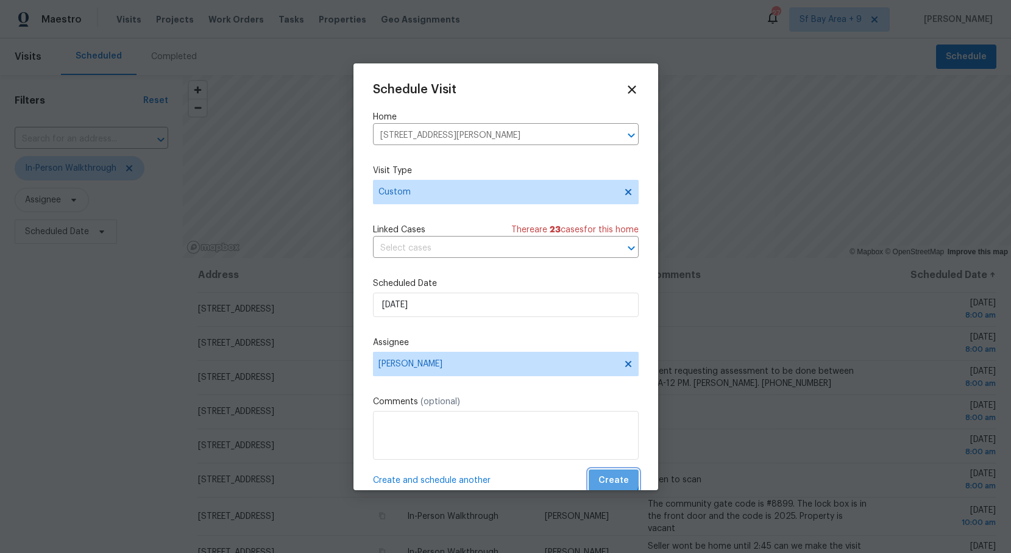
click at [608, 475] on span "Create" at bounding box center [613, 480] width 30 height 15
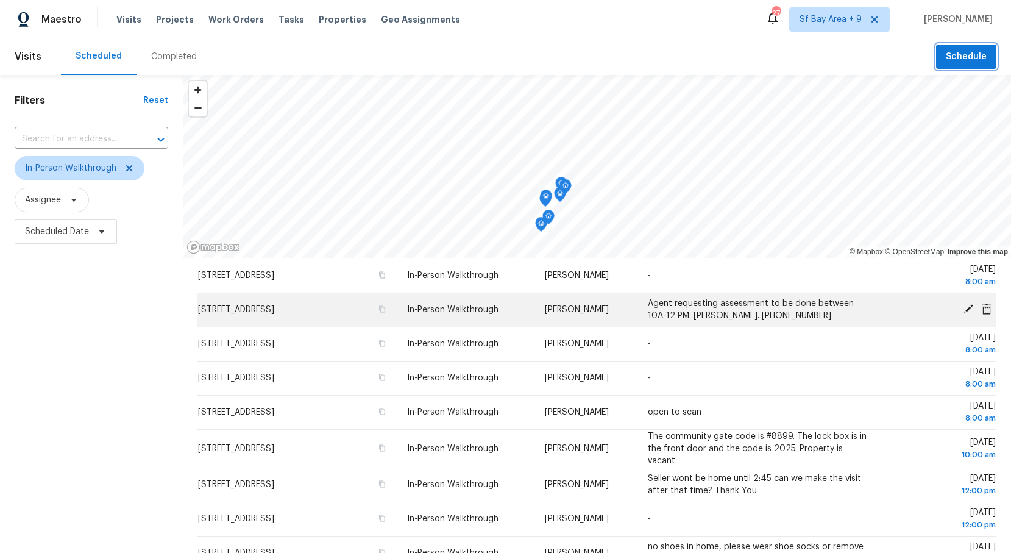
scroll to position [83, 0]
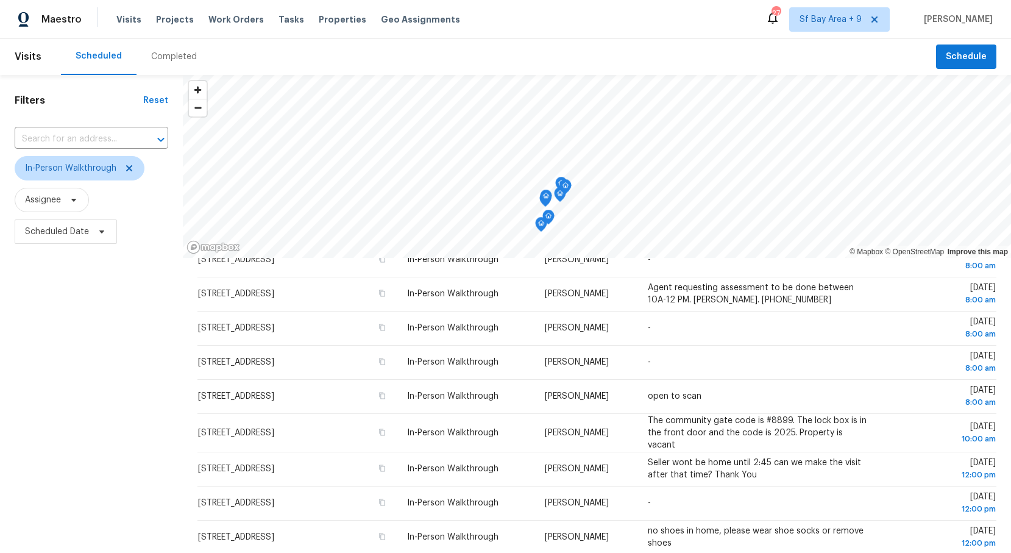
click at [162, 55] on div "Completed" at bounding box center [174, 57] width 46 height 12
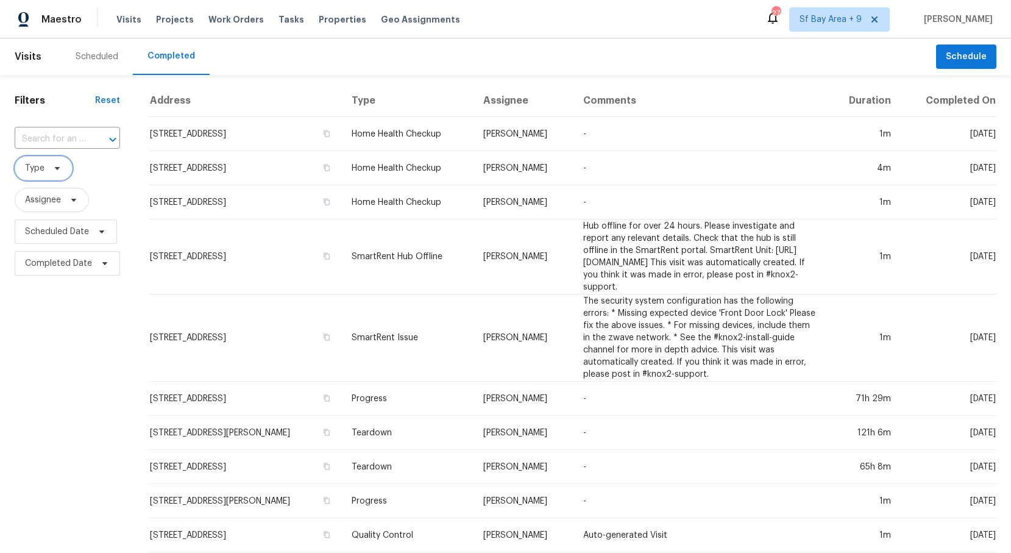
click at [62, 173] on span "Type" at bounding box center [44, 168] width 58 height 24
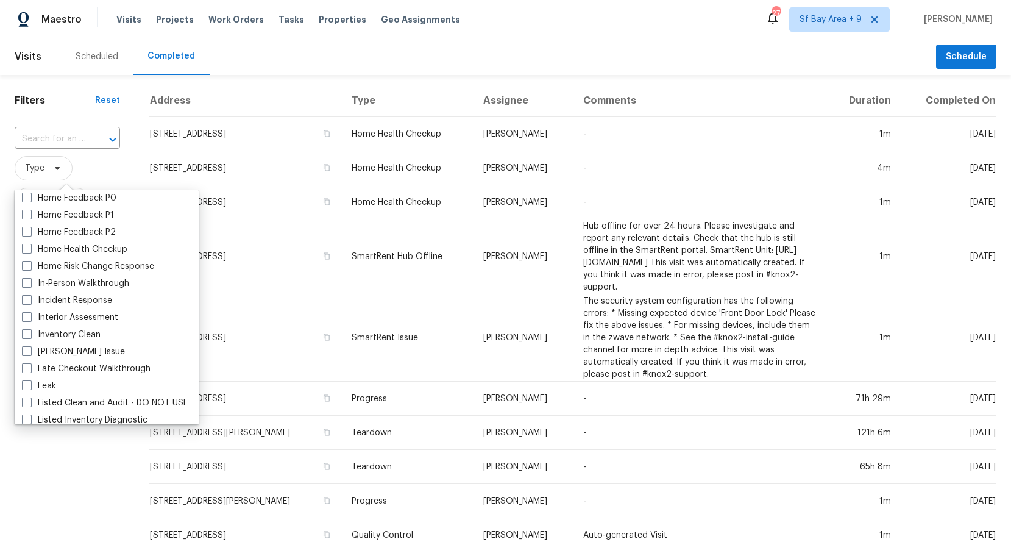
scroll to position [394, 0]
click at [29, 285] on span at bounding box center [27, 285] width 10 height 10
click at [29, 285] on input "In-Person Walkthrough" at bounding box center [26, 283] width 8 height 8
checkbox input "true"
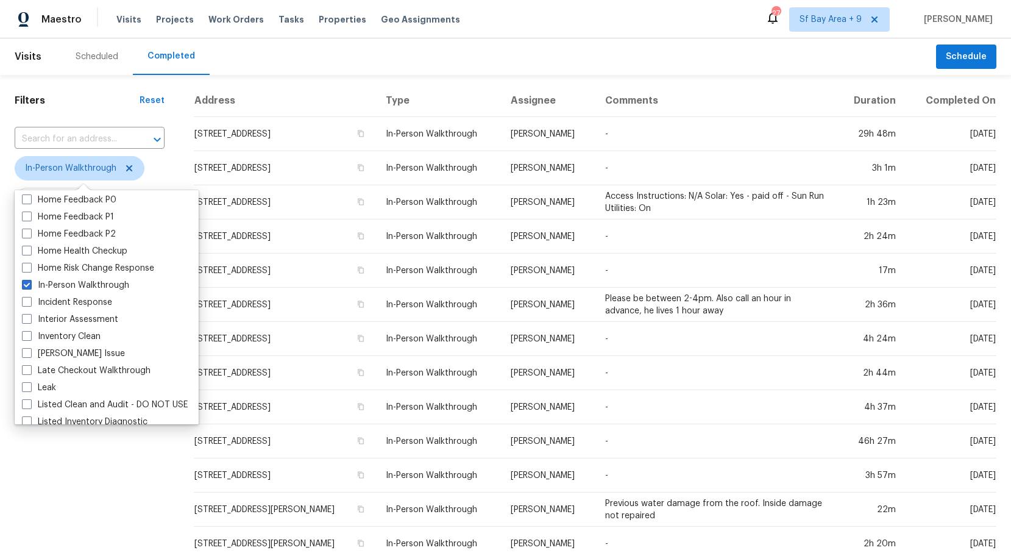
click at [76, 503] on div "Filters Reset ​ In-Person Walkthrough Assignee Scheduled Date Completed Date" at bounding box center [89, 453] width 179 height 757
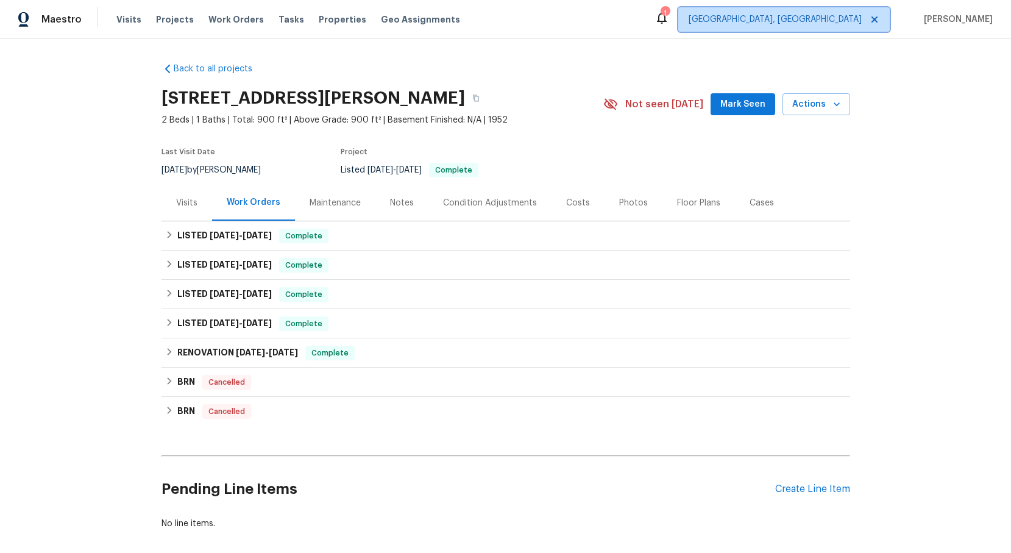
click at [862, 24] on span "Albuquerque, NM" at bounding box center [775, 19] width 173 height 12
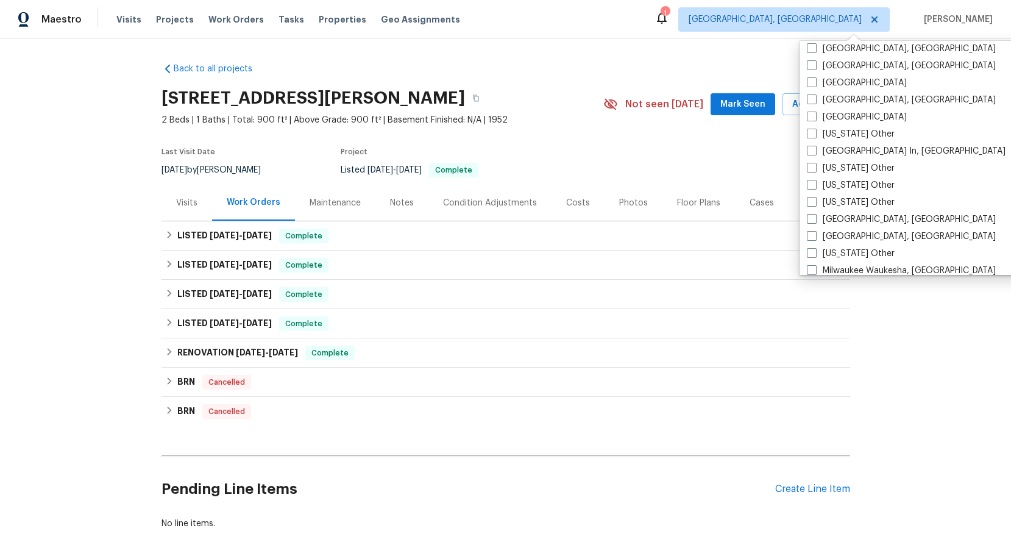
scroll to position [745, 0]
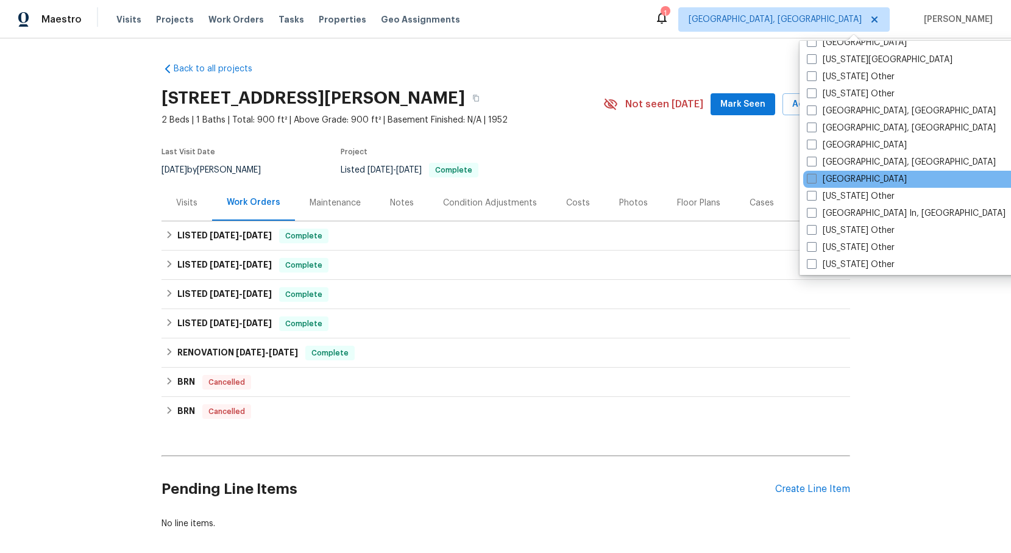
click at [811, 179] on span at bounding box center [812, 179] width 10 height 10
click at [811, 179] on input "[GEOGRAPHIC_DATA]" at bounding box center [811, 177] width 8 height 8
checkbox input "true"
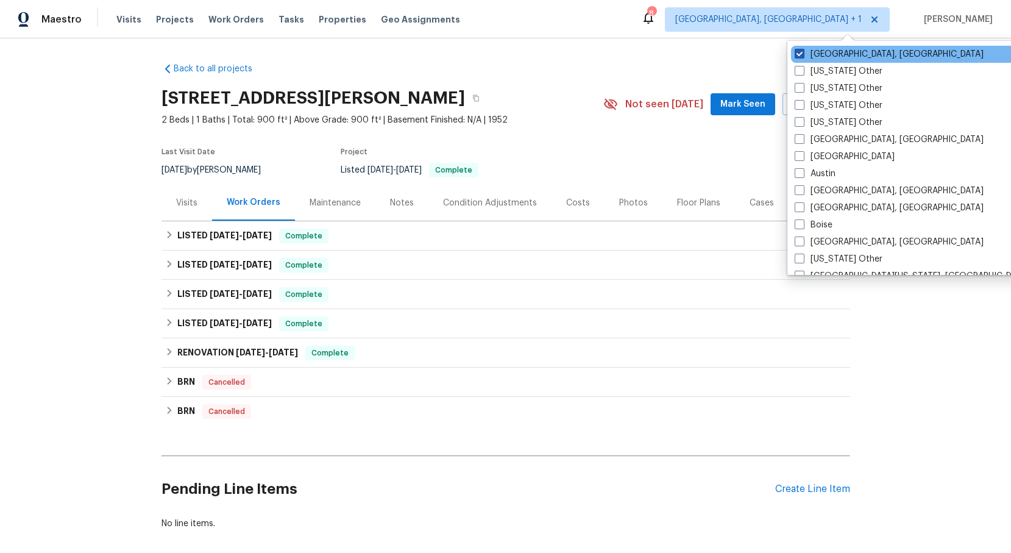
click at [801, 52] on span at bounding box center [800, 54] width 10 height 10
click at [801, 52] on input "Albuquerque, NM" at bounding box center [799, 52] width 8 height 8
checkbox input "false"
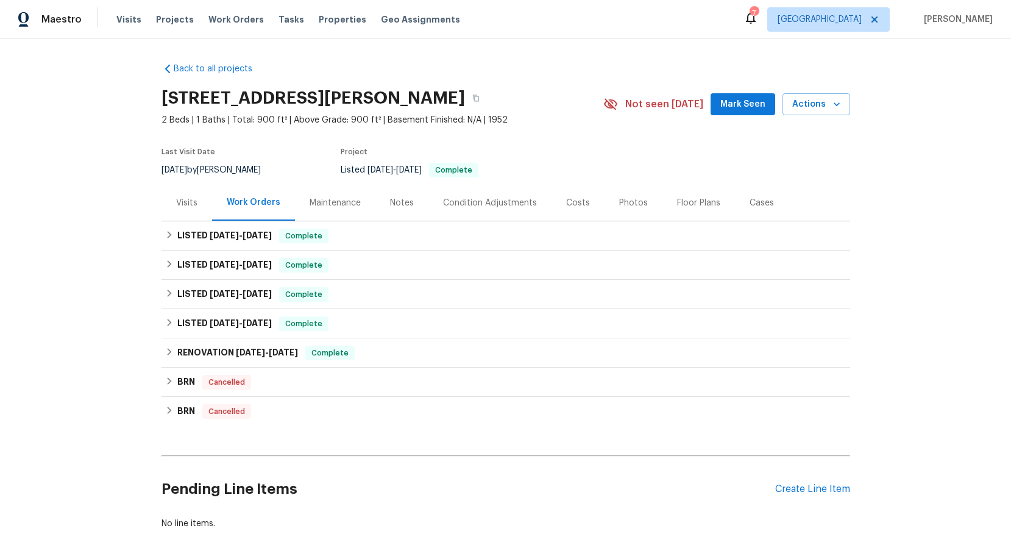
click at [299, 75] on div "Back to all projects 101 E Acres Dr SE, Marietta, GA 30067 2 Beds | 1 Baths | T…" at bounding box center [505, 296] width 689 height 486
click at [323, 20] on span "Properties" at bounding box center [343, 19] width 48 height 12
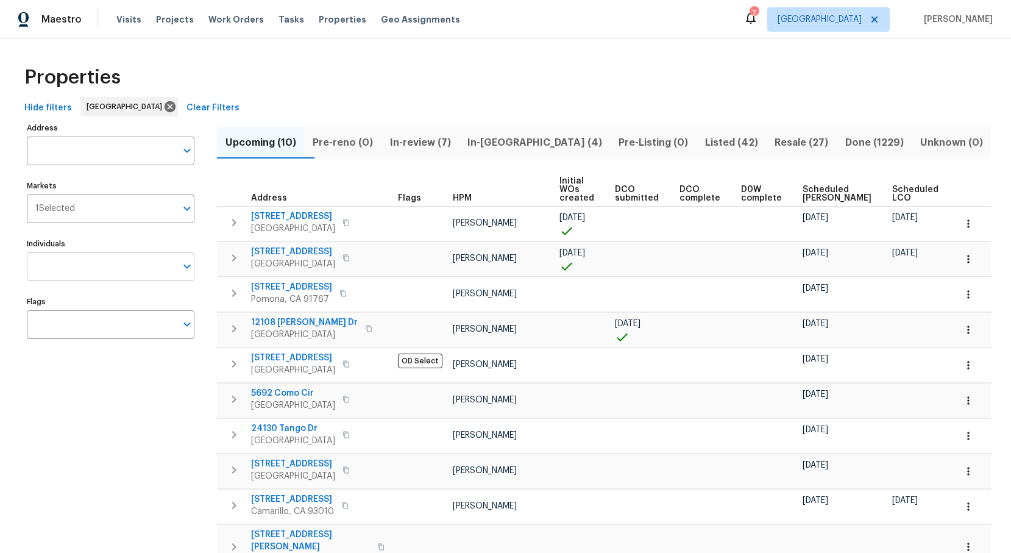
click at [186, 268] on icon "Open" at bounding box center [186, 266] width 7 height 4
click at [130, 233] on div "Address Address Markets 1 Selected Markets Individuals Individuals Flags Flags" at bounding box center [118, 359] width 183 height 480
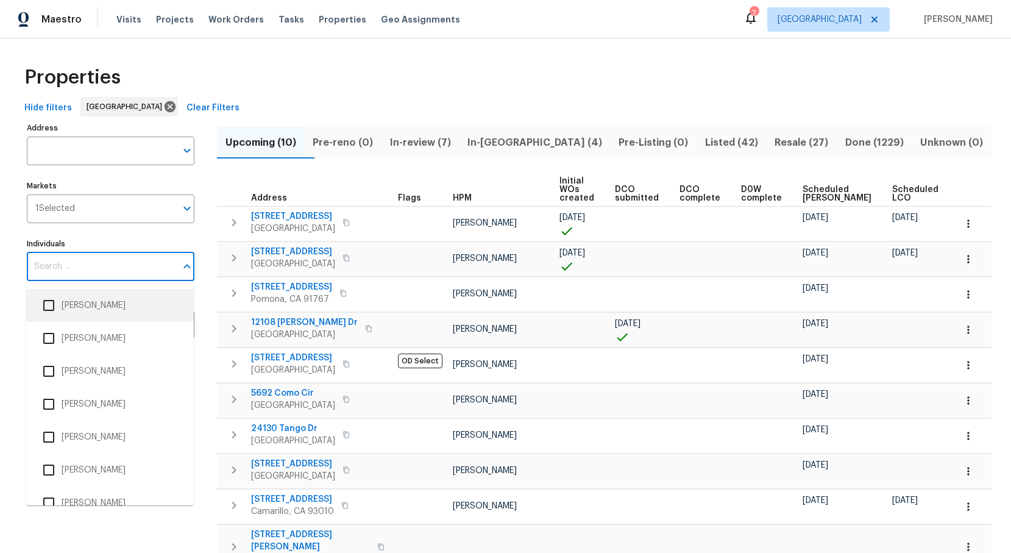
click at [86, 272] on input "Individuals" at bounding box center [101, 266] width 149 height 29
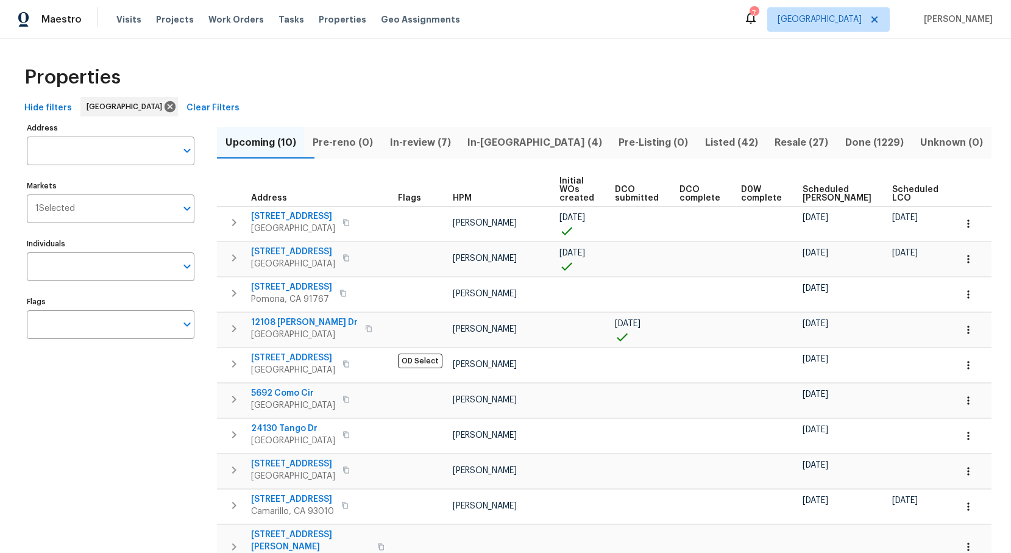
click at [564, 73] on div "Properties" at bounding box center [506, 77] width 972 height 39
click at [185, 211] on icon "Open" at bounding box center [187, 208] width 15 height 15
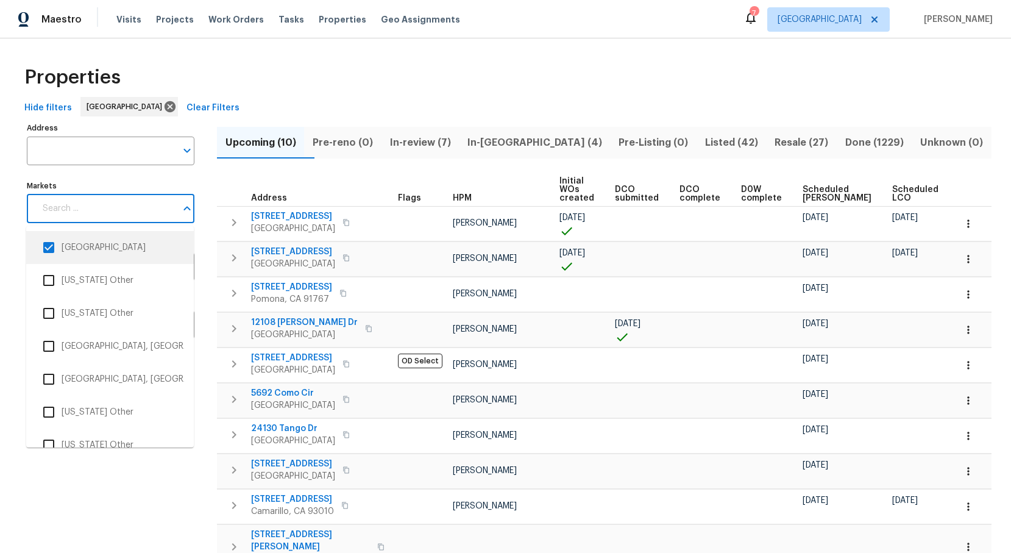
click at [47, 245] on input "checkbox" at bounding box center [49, 248] width 26 height 26
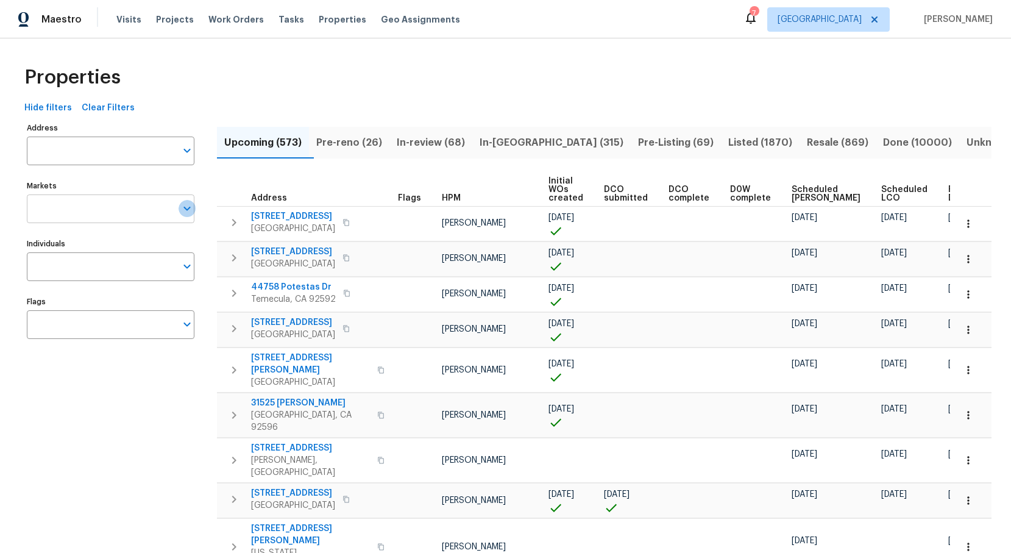
click at [186, 204] on icon "Open" at bounding box center [187, 208] width 15 height 15
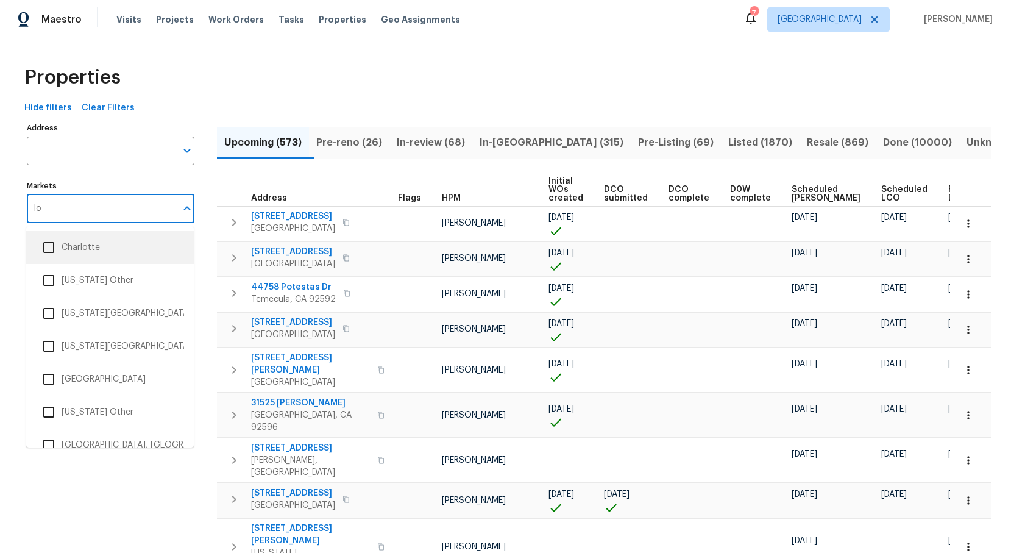
type input "los"
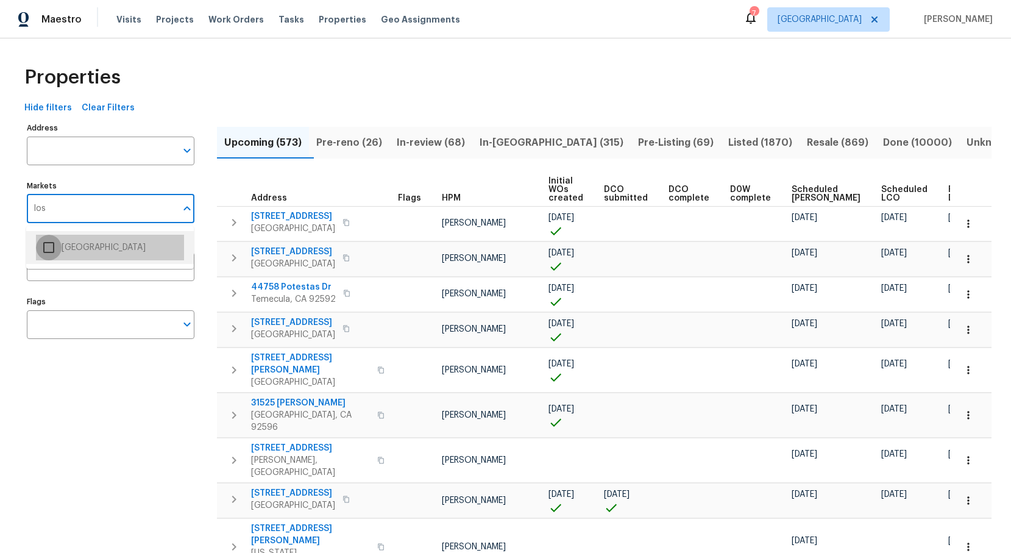
click at [49, 247] on input "checkbox" at bounding box center [49, 248] width 26 height 26
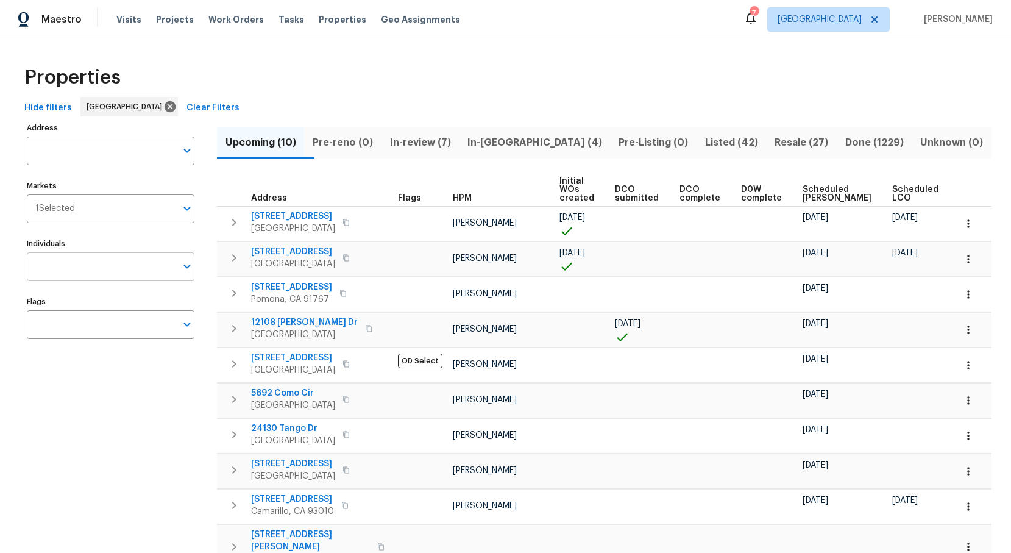
click at [182, 268] on icon "Open" at bounding box center [187, 266] width 15 height 15
click at [204, 366] on div "Address Address Markets 1 Selected Markets Individuals Individuals Flags Flags" at bounding box center [118, 359] width 183 height 480
click at [73, 272] on input "Individuals" at bounding box center [101, 266] width 149 height 29
type input "luis"
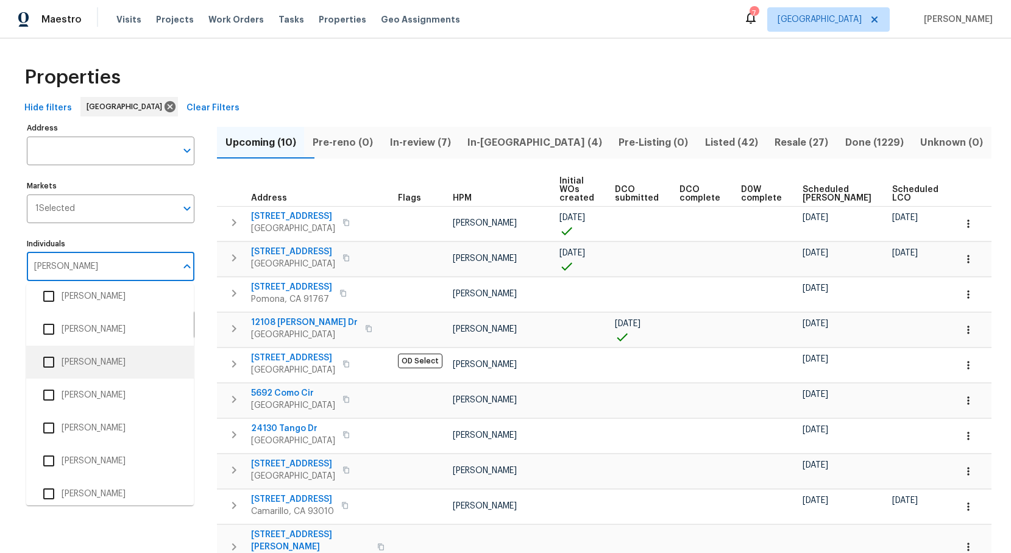
scroll to position [43, 0]
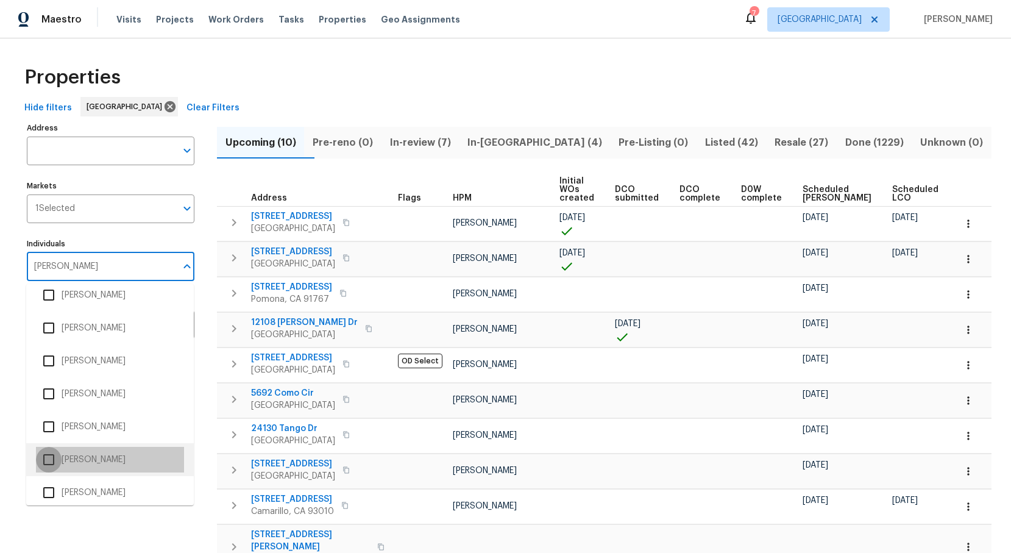
click at [51, 456] on input "checkbox" at bounding box center [49, 460] width 26 height 26
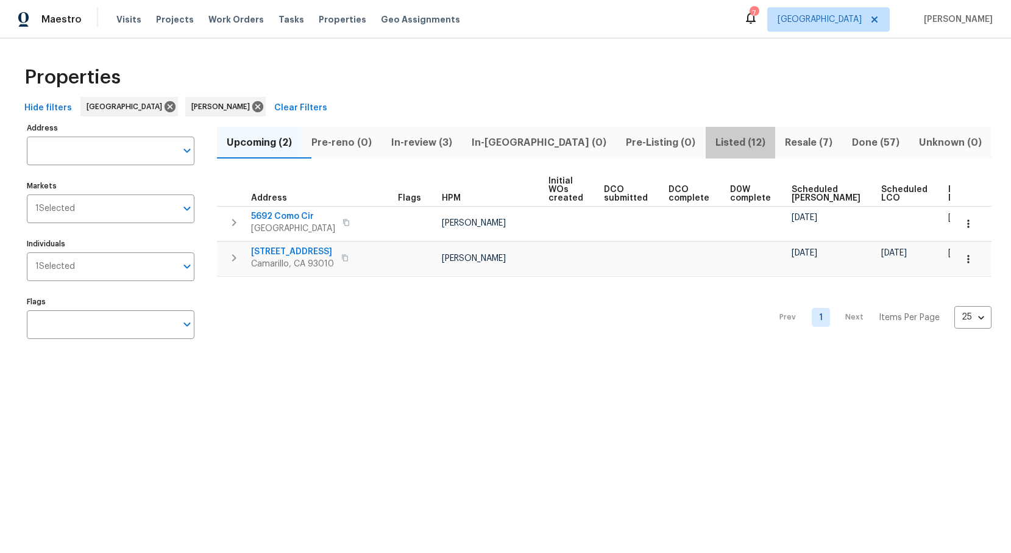
click at [720, 144] on span "Listed (12)" at bounding box center [740, 142] width 55 height 17
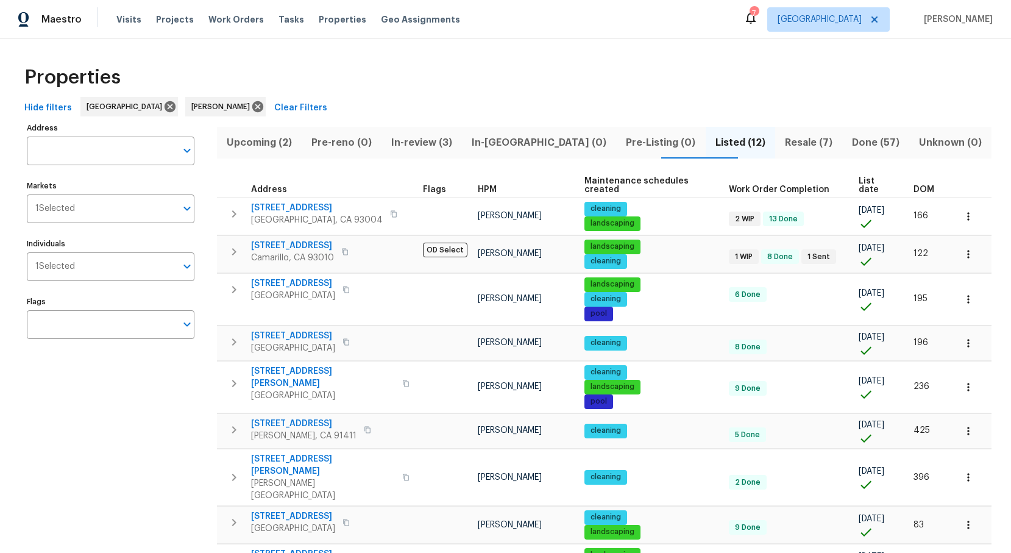
click at [928, 191] on span "DOM" at bounding box center [924, 189] width 21 height 9
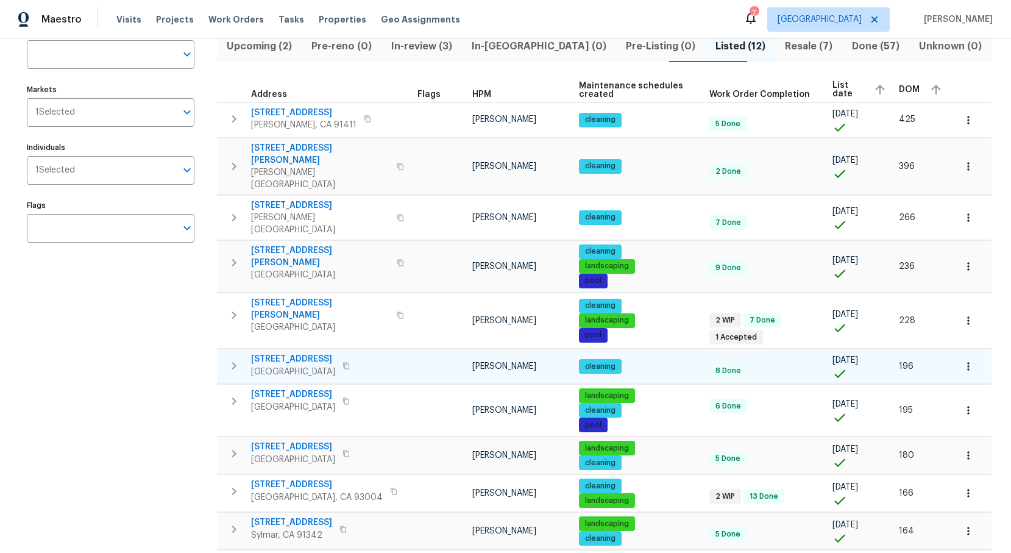
scroll to position [91, 0]
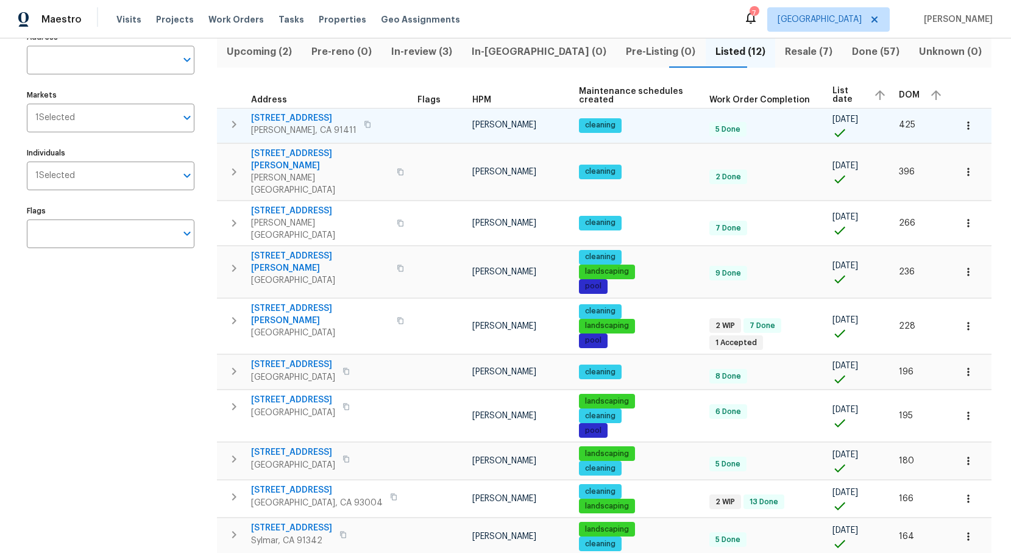
click at [364, 125] on icon "button" at bounding box center [367, 124] width 7 height 7
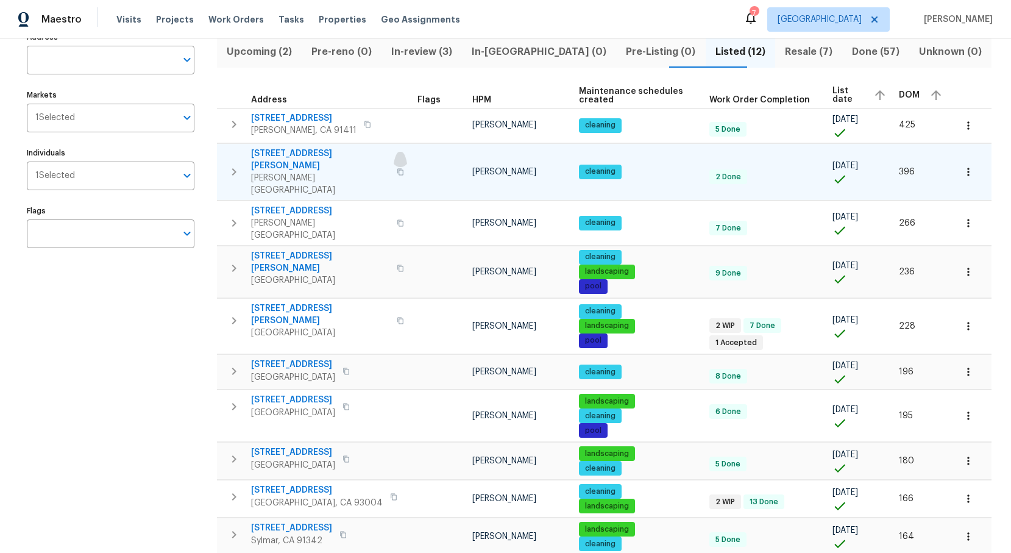
click at [397, 168] on icon "button" at bounding box center [400, 171] width 7 height 7
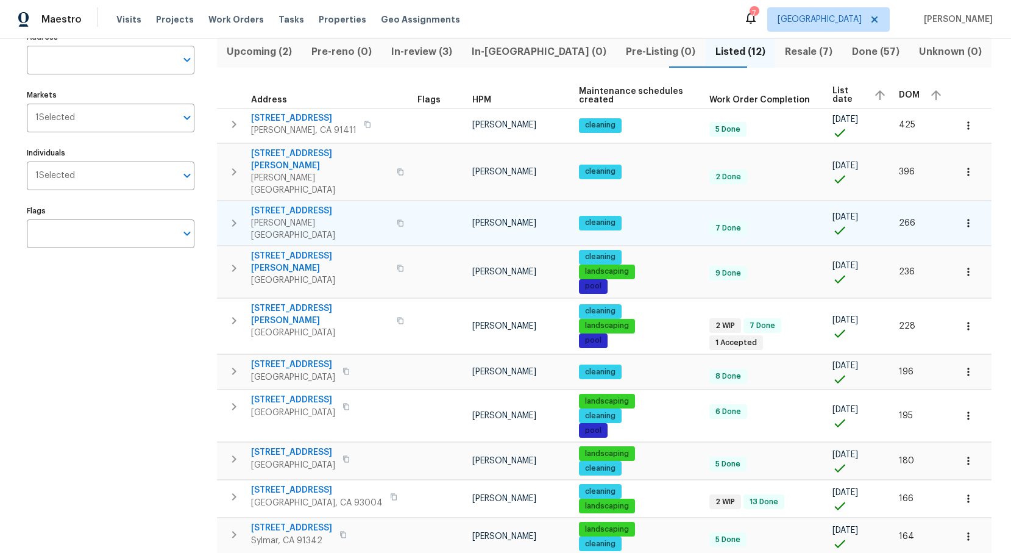
click at [397, 219] on icon "button" at bounding box center [400, 222] width 7 height 7
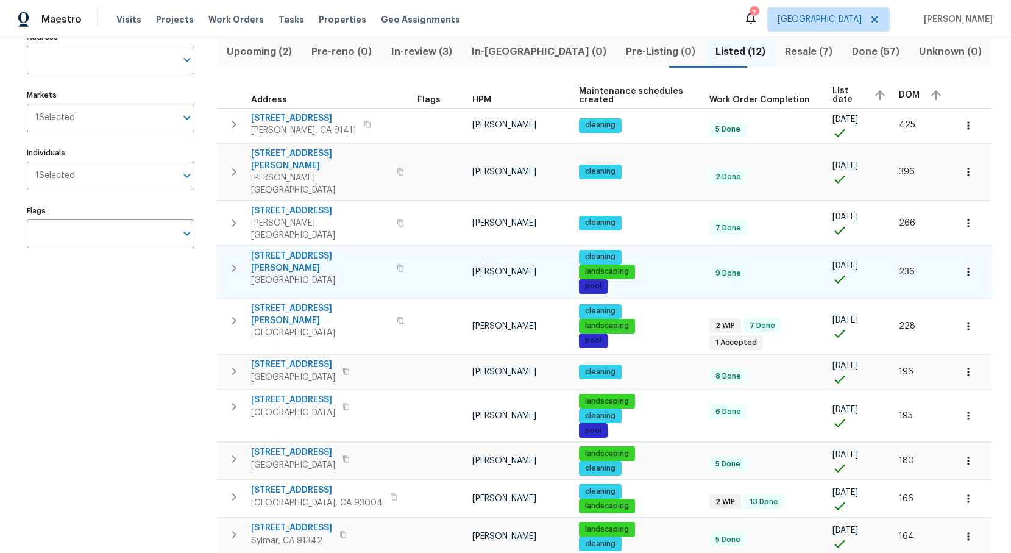
click at [397, 264] on icon "button" at bounding box center [400, 267] width 7 height 7
